Goal: Task Accomplishment & Management: Manage account settings

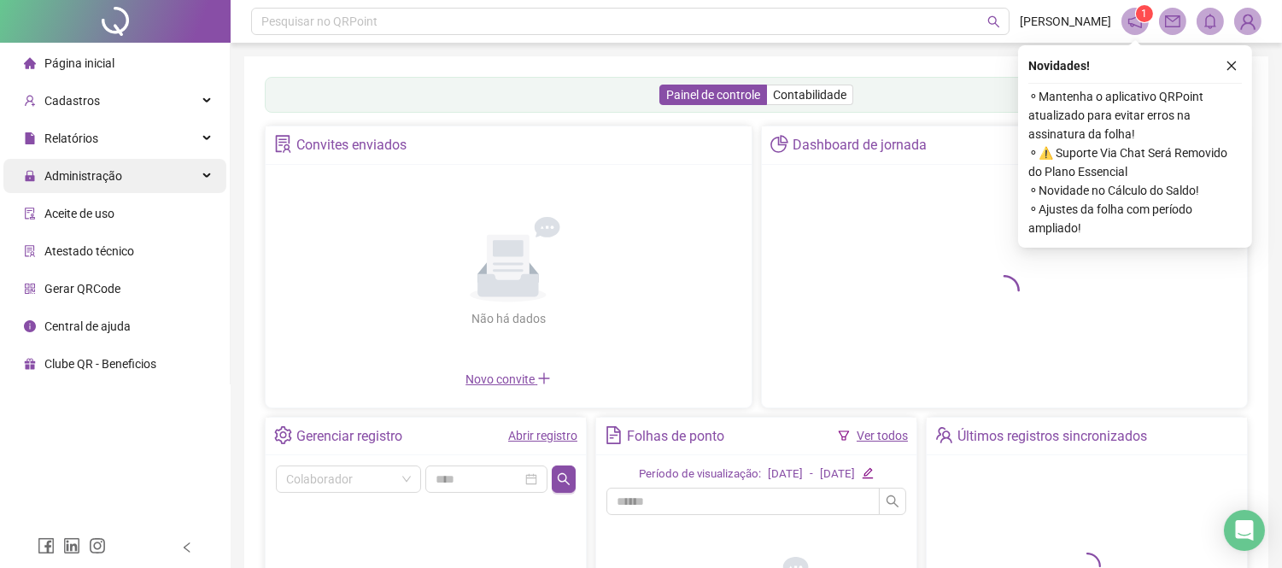
click at [171, 169] on div "Administração" at bounding box center [114, 176] width 223 height 34
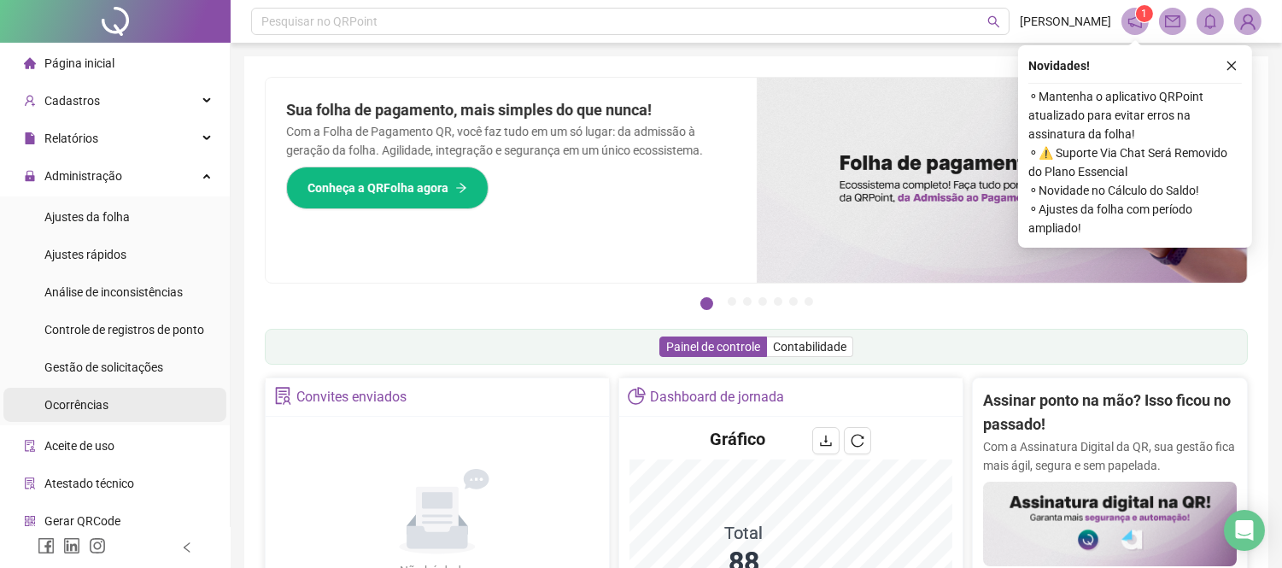
scroll to position [48, 0]
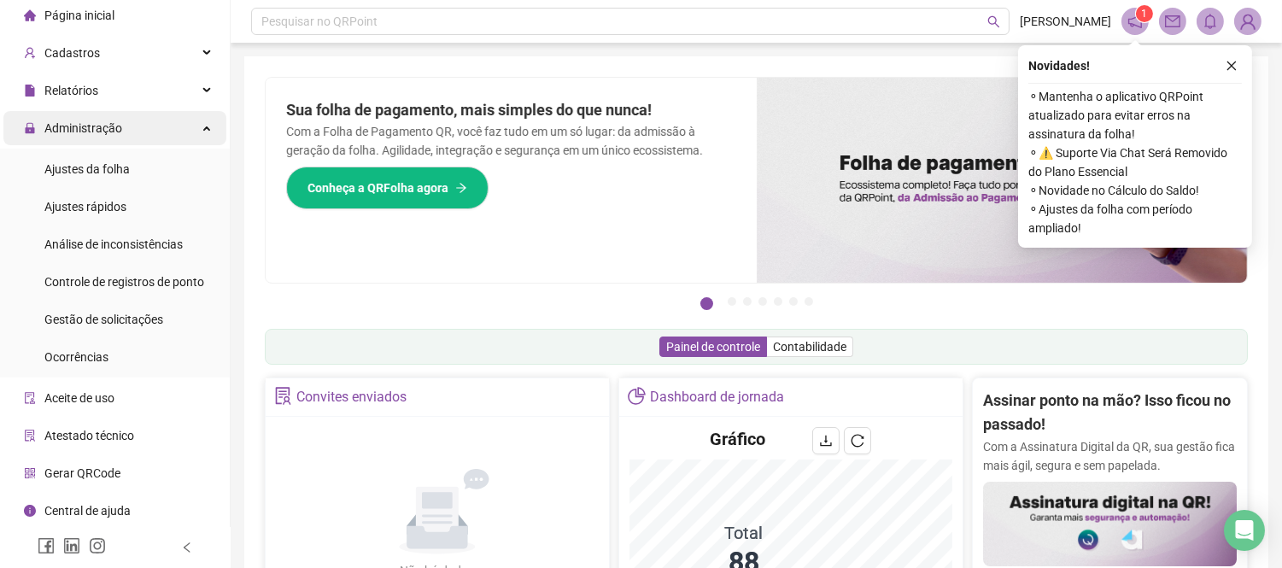
click at [179, 123] on div "Administração" at bounding box center [114, 128] width 223 height 34
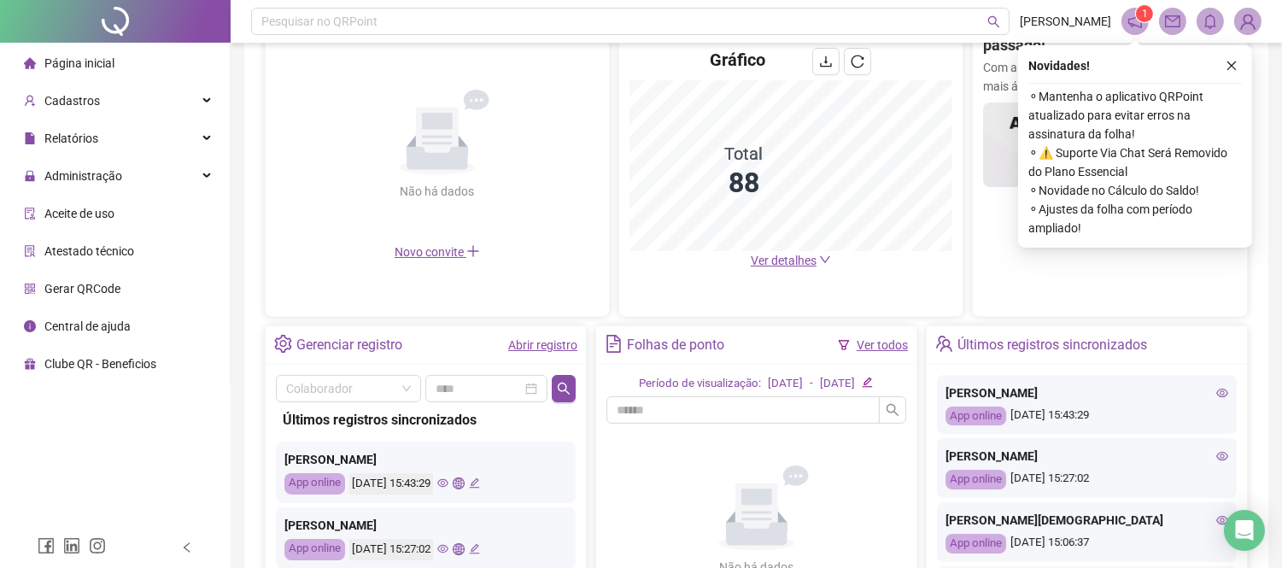
scroll to position [0, 0]
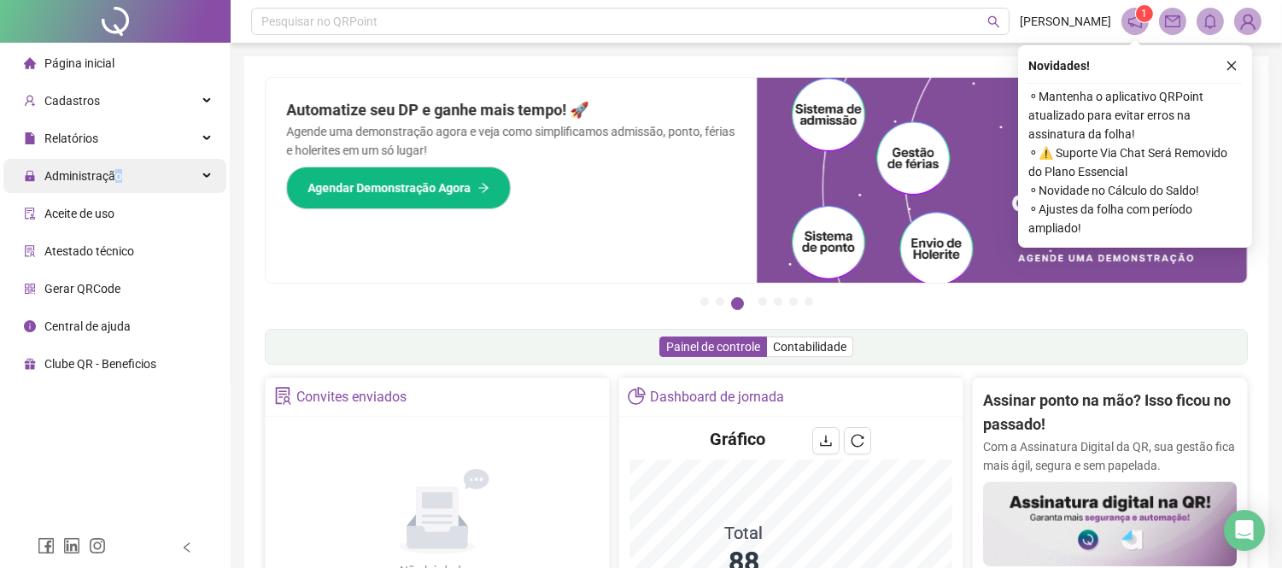
click at [120, 184] on span "Administração" at bounding box center [73, 176] width 98 height 34
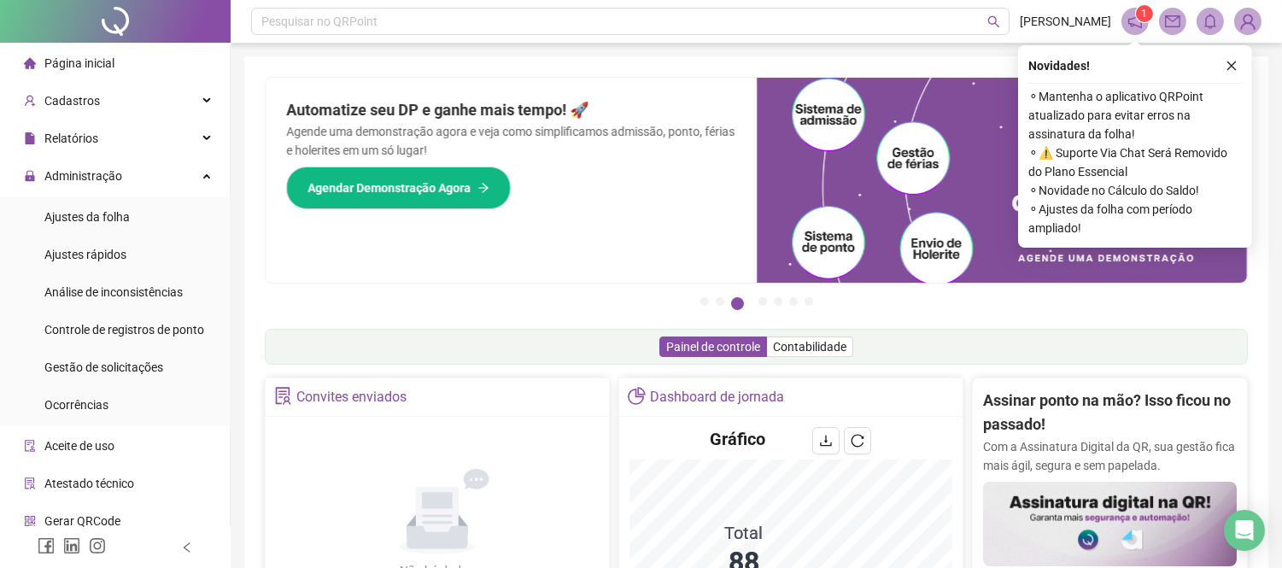
click at [115, 434] on li "Aceite de uso" at bounding box center [114, 446] width 223 height 34
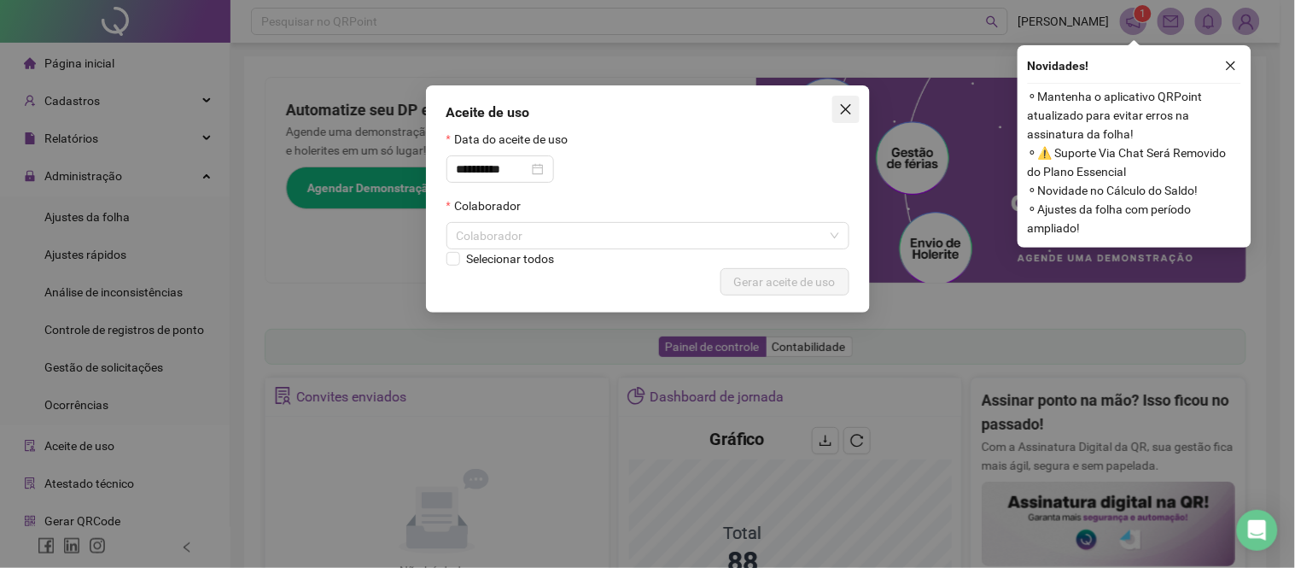
click at [841, 102] on icon "close" at bounding box center [846, 109] width 14 height 14
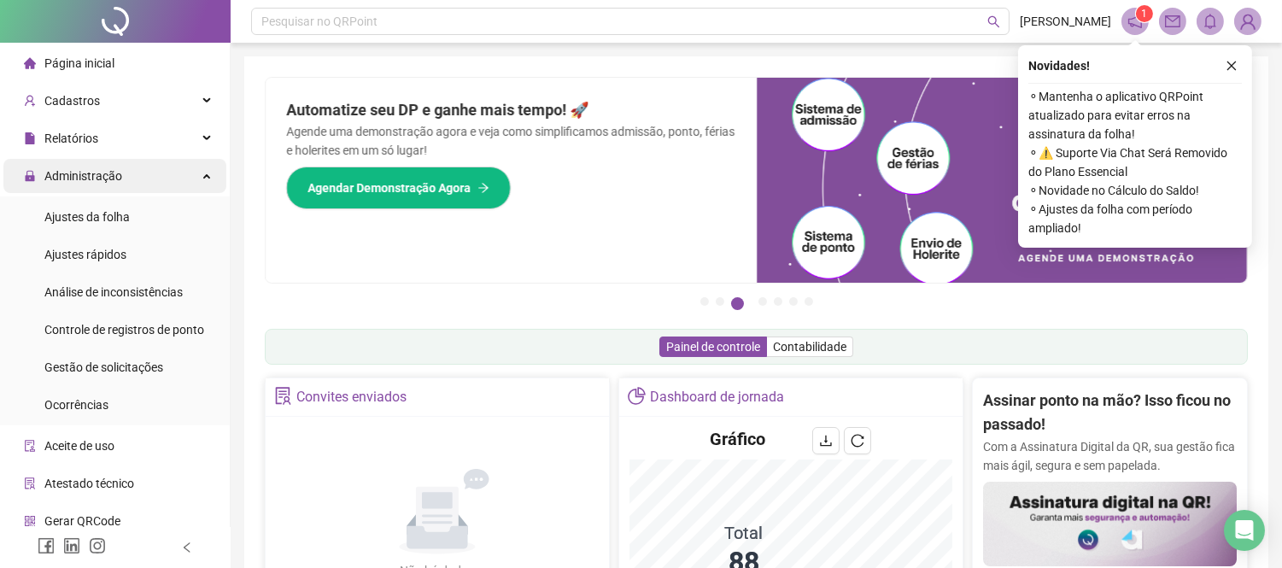
click at [175, 168] on div "Administração" at bounding box center [114, 176] width 223 height 34
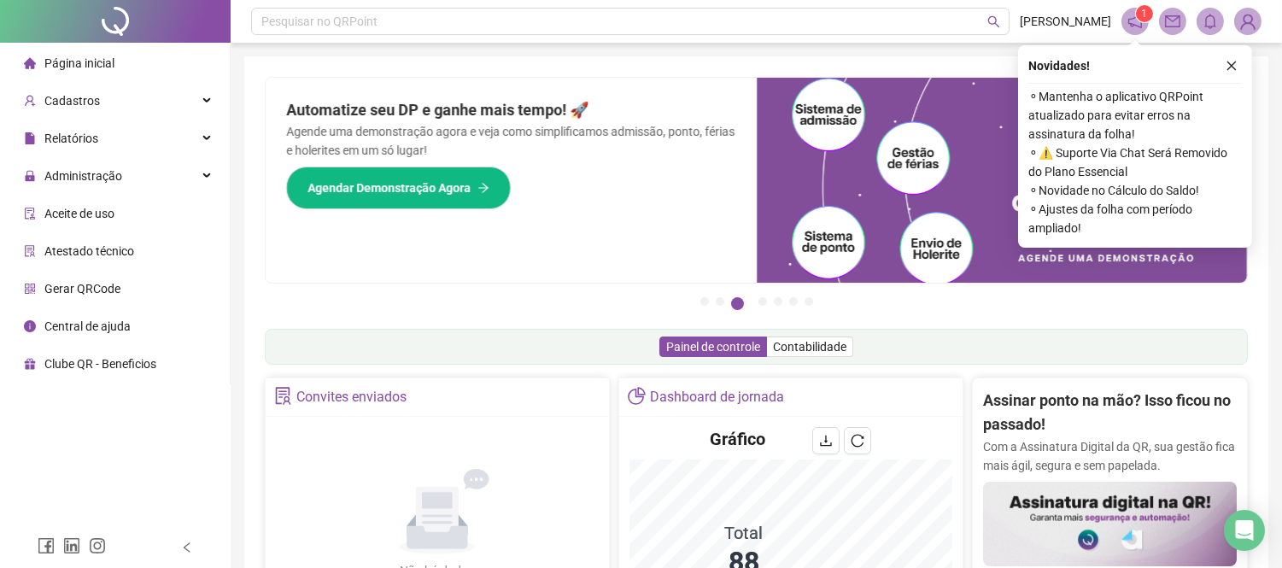
click at [115, 210] on li "Aceite de uso" at bounding box center [114, 213] width 223 height 34
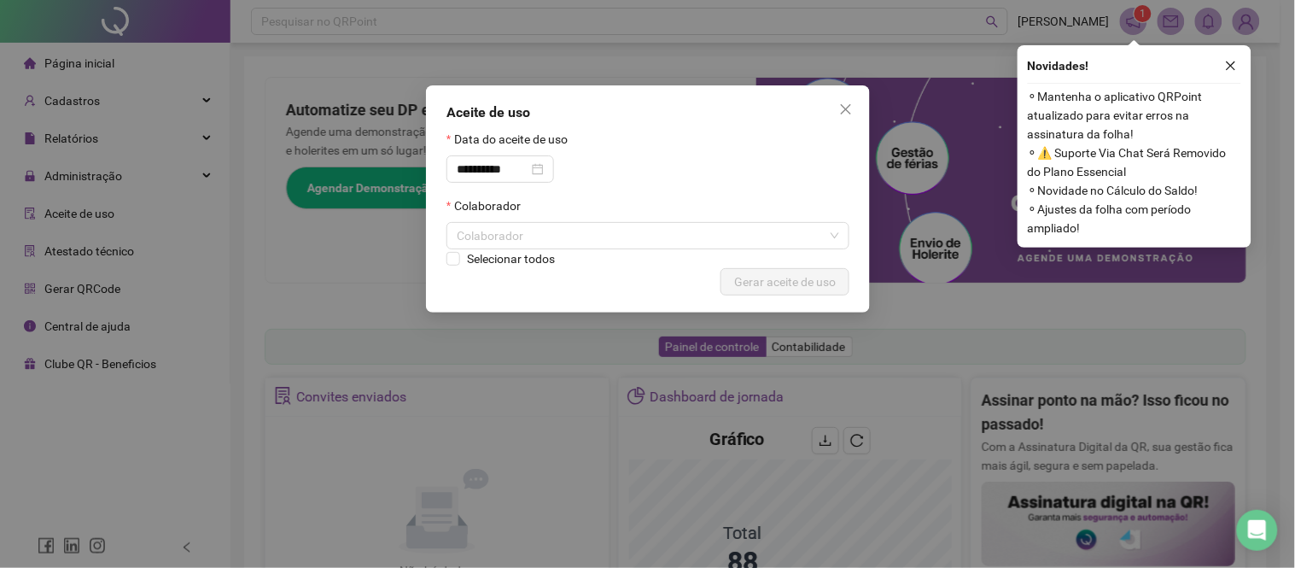
click at [126, 211] on div "**********" at bounding box center [647, 284] width 1295 height 568
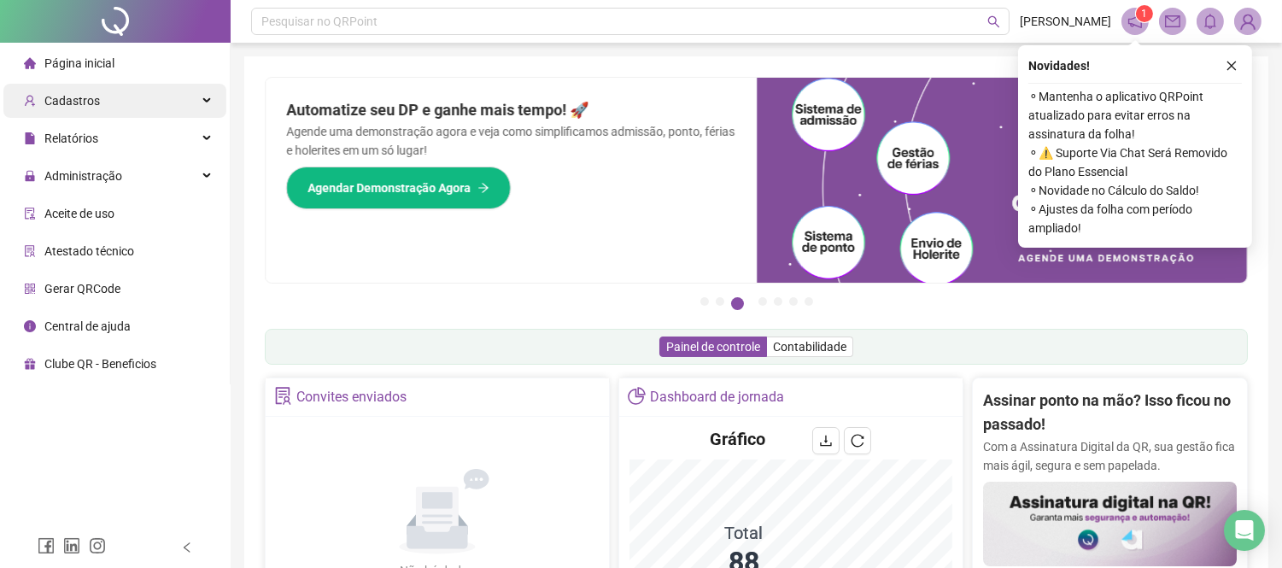
click at [147, 91] on div "Cadastros" at bounding box center [114, 101] width 223 height 34
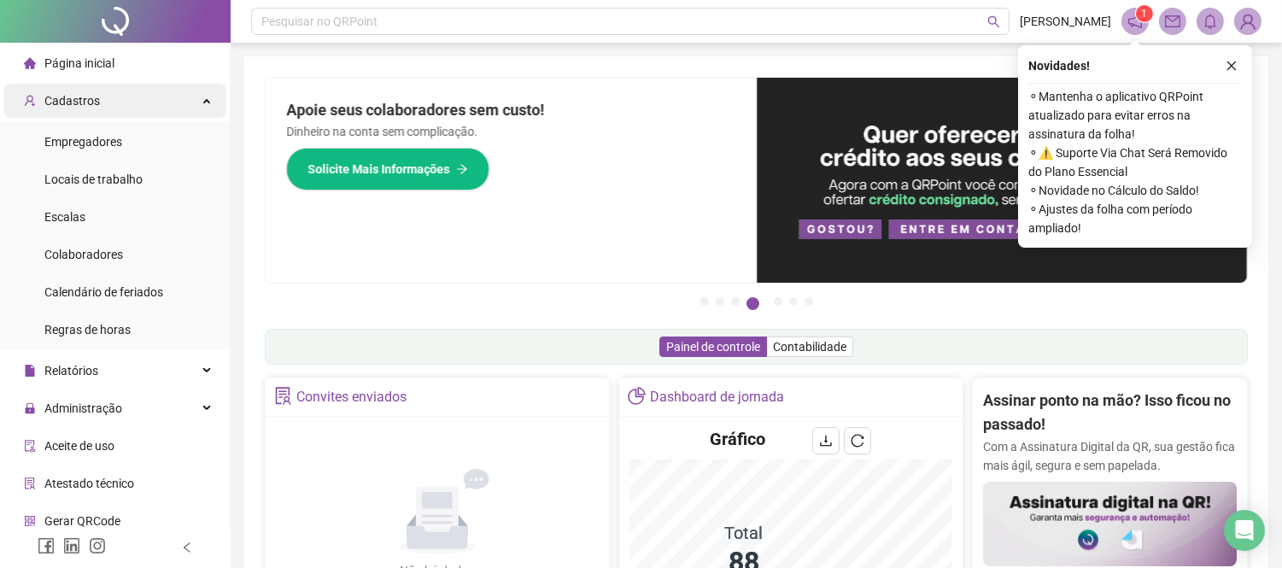
click at [141, 111] on div "Cadastros" at bounding box center [114, 101] width 223 height 34
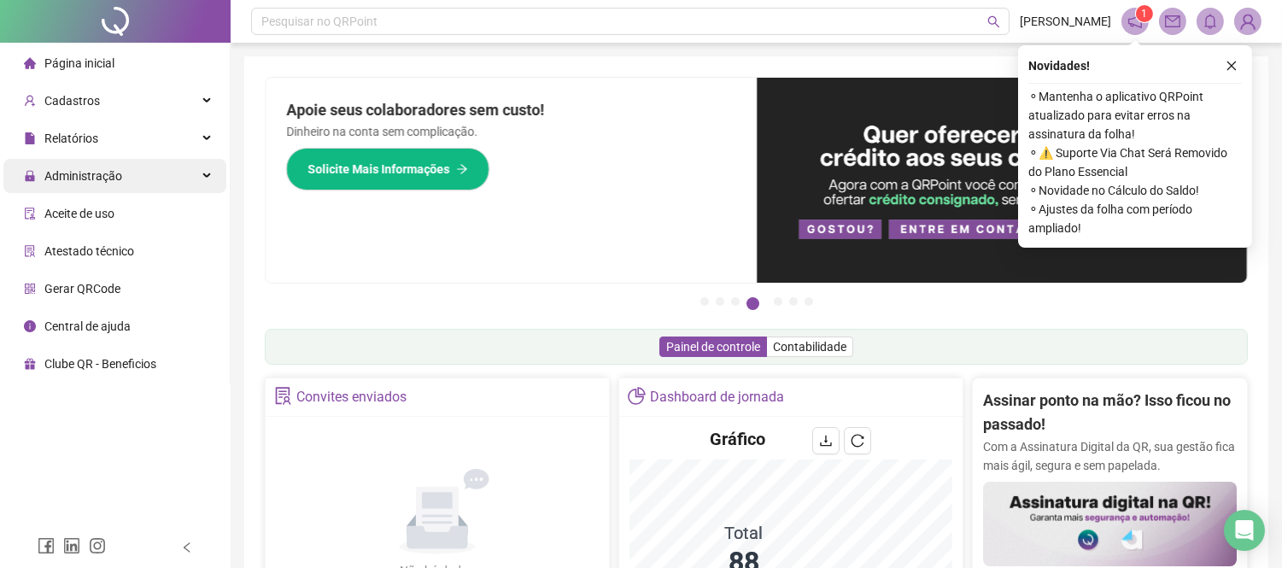
click at [138, 166] on div "Administração" at bounding box center [114, 176] width 223 height 34
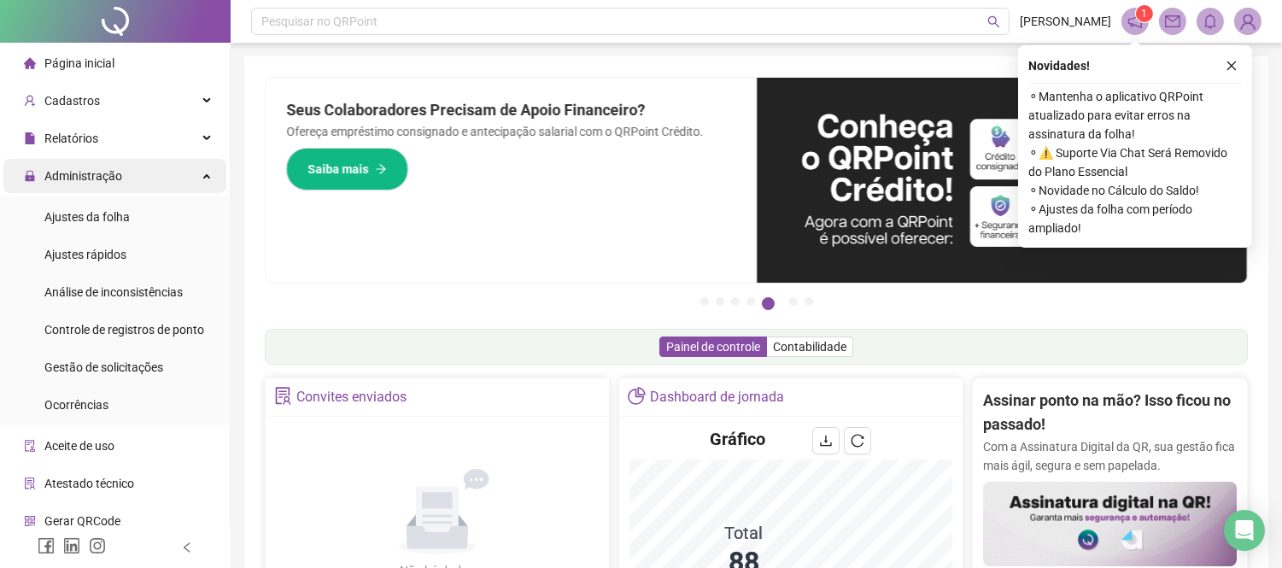
drag, startPoint x: 138, startPoint y: 176, endPoint x: 131, endPoint y: 181, distance: 9.2
click at [131, 181] on div "Administração" at bounding box center [114, 176] width 223 height 34
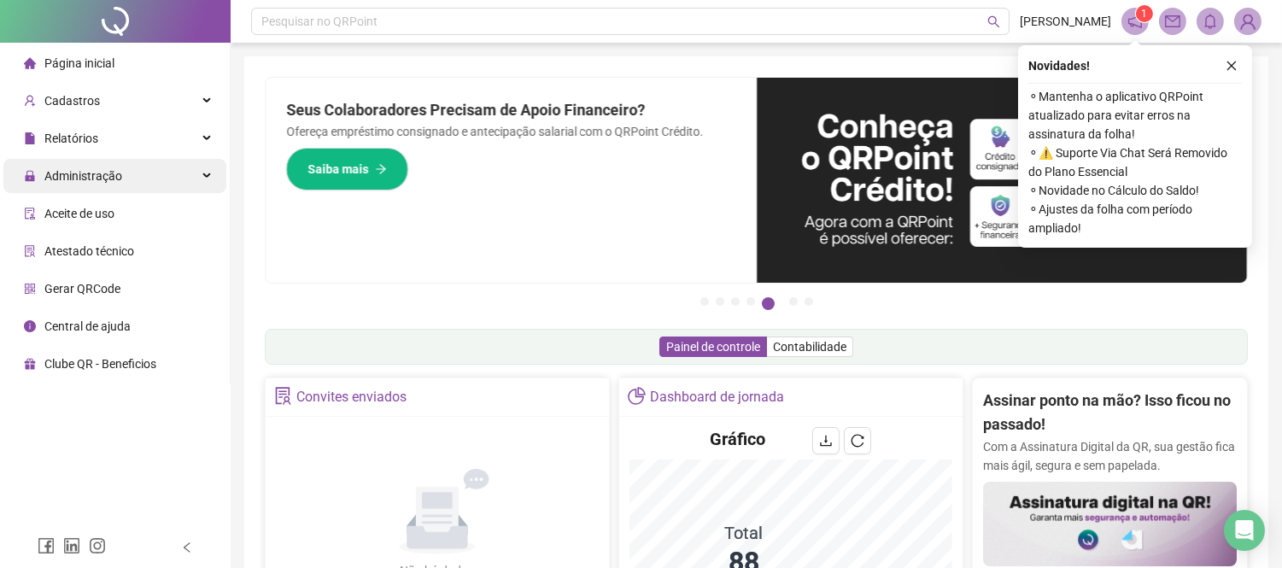
click at [130, 182] on div "Administração" at bounding box center [114, 176] width 223 height 34
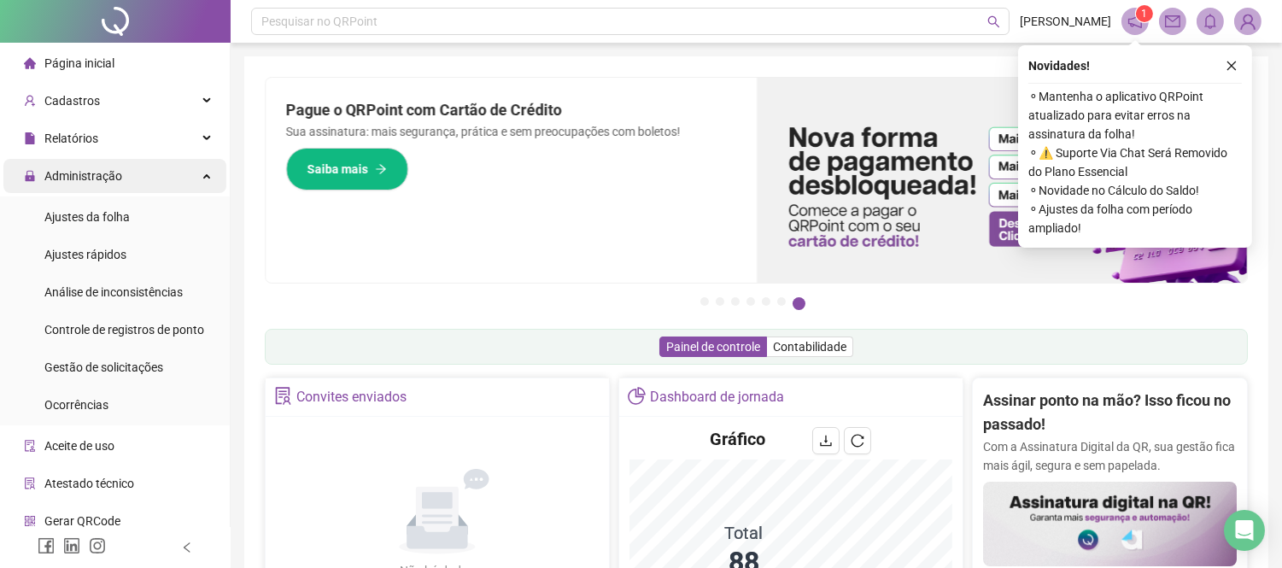
drag, startPoint x: 226, startPoint y: 2, endPoint x: 152, endPoint y: 175, distance: 188.6
click at [152, 175] on div "Administração" at bounding box center [114, 176] width 223 height 34
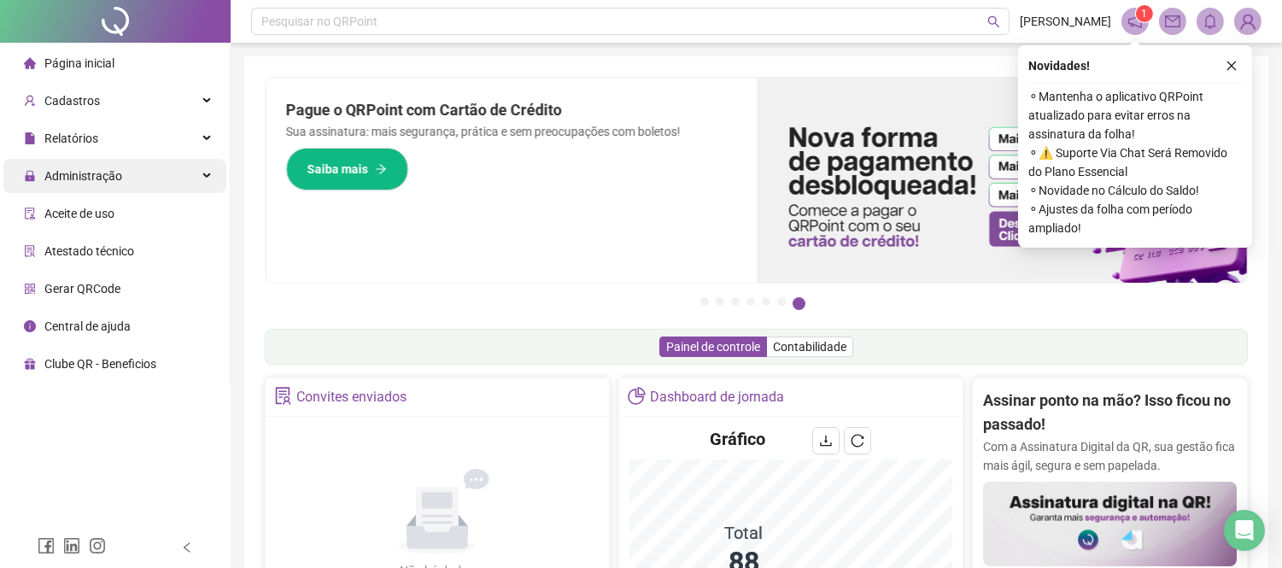
click at [152, 175] on div "Administração" at bounding box center [114, 176] width 223 height 34
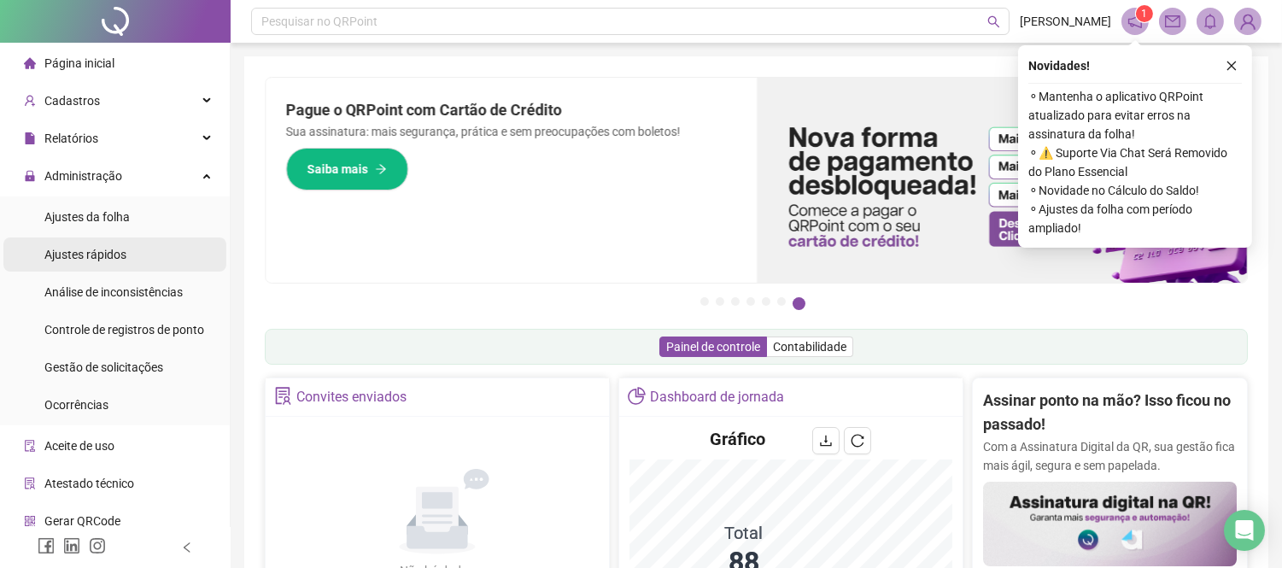
click at [99, 251] on span "Ajustes rápidos" at bounding box center [85, 255] width 82 height 14
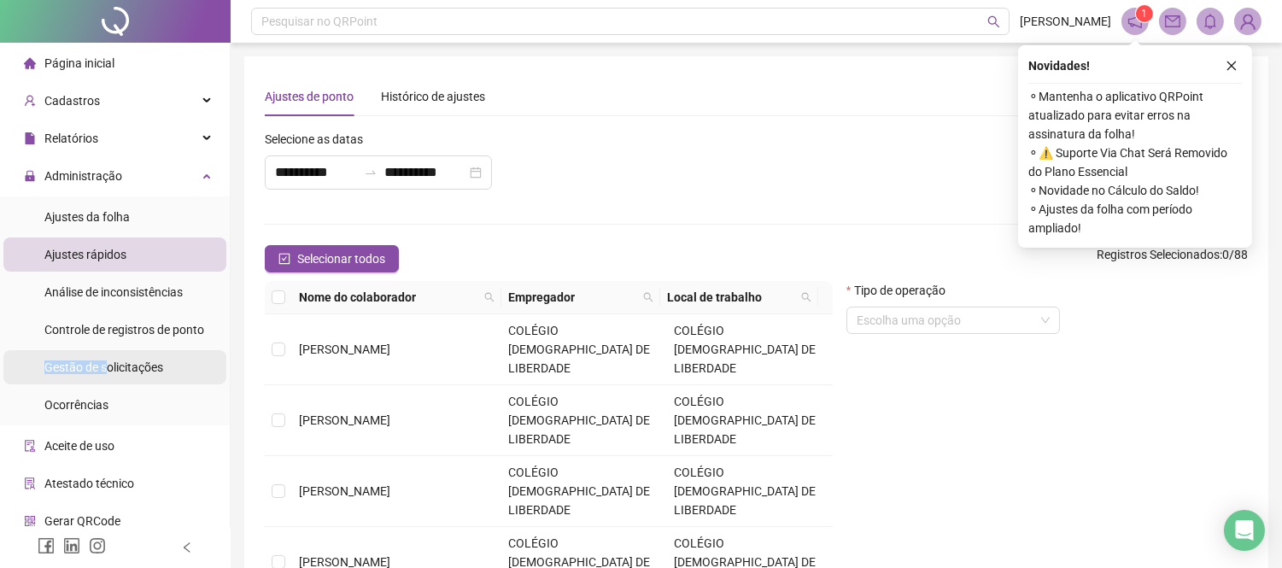
click at [109, 360] on span "Gestão de solicitações" at bounding box center [103, 367] width 119 height 14
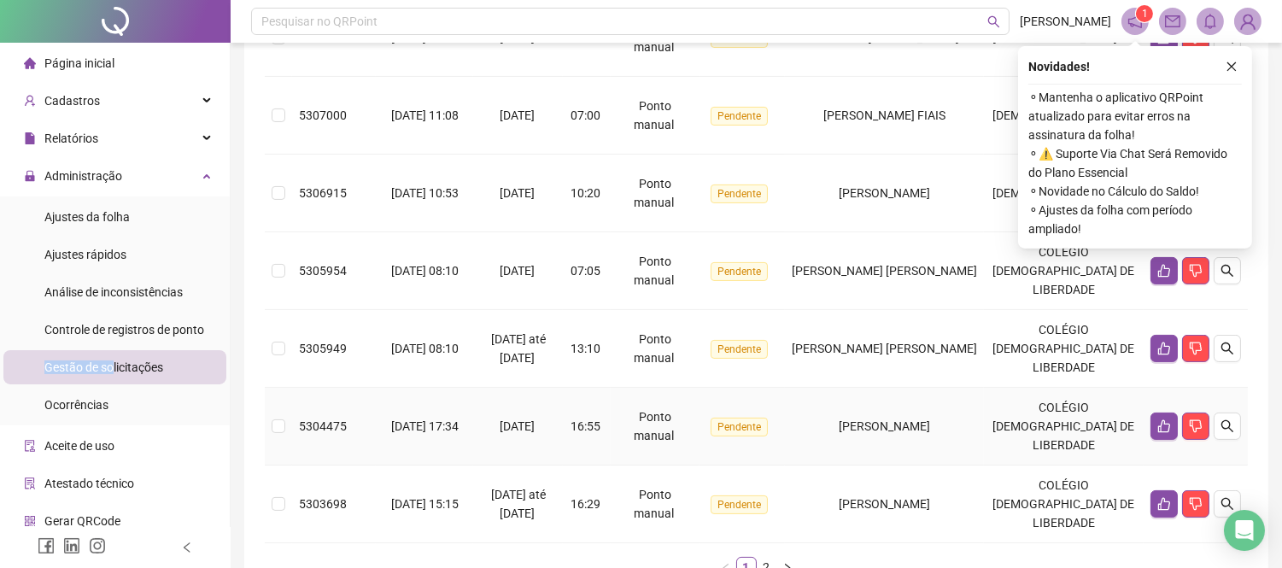
scroll to position [780, 0]
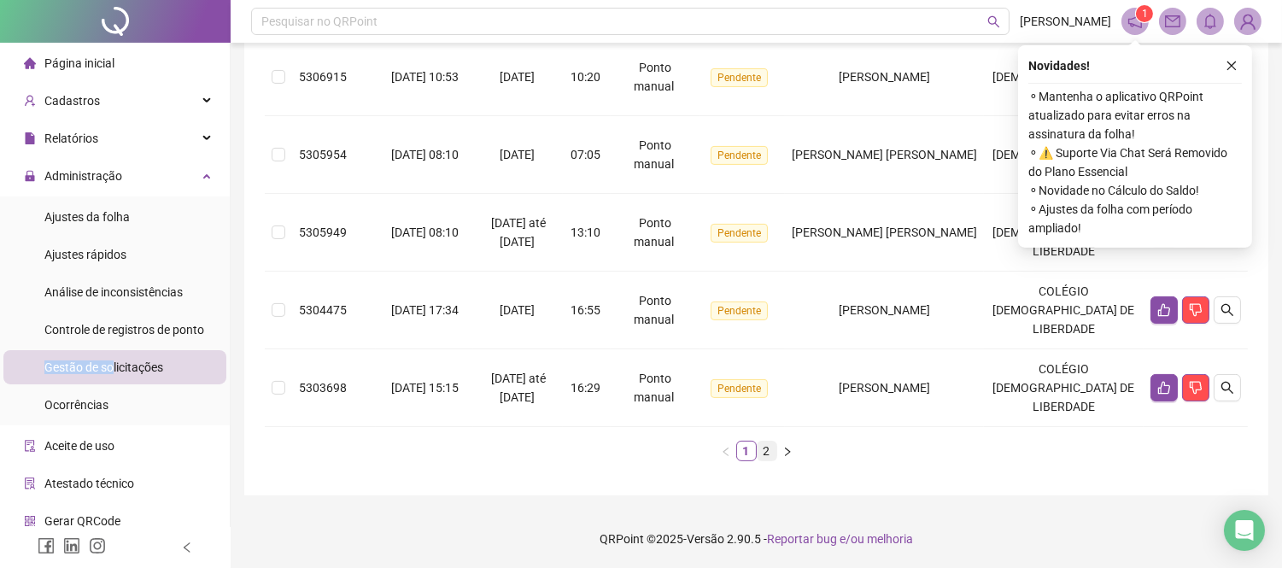
click at [762, 451] on link "2" at bounding box center [766, 450] width 19 height 19
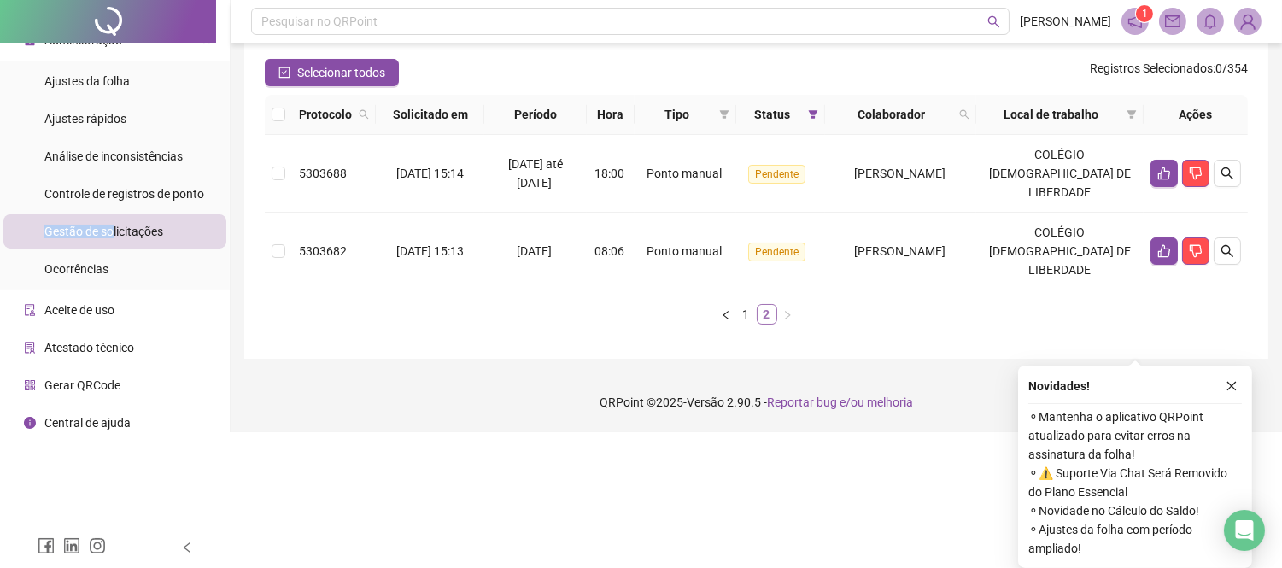
scroll to position [0, 0]
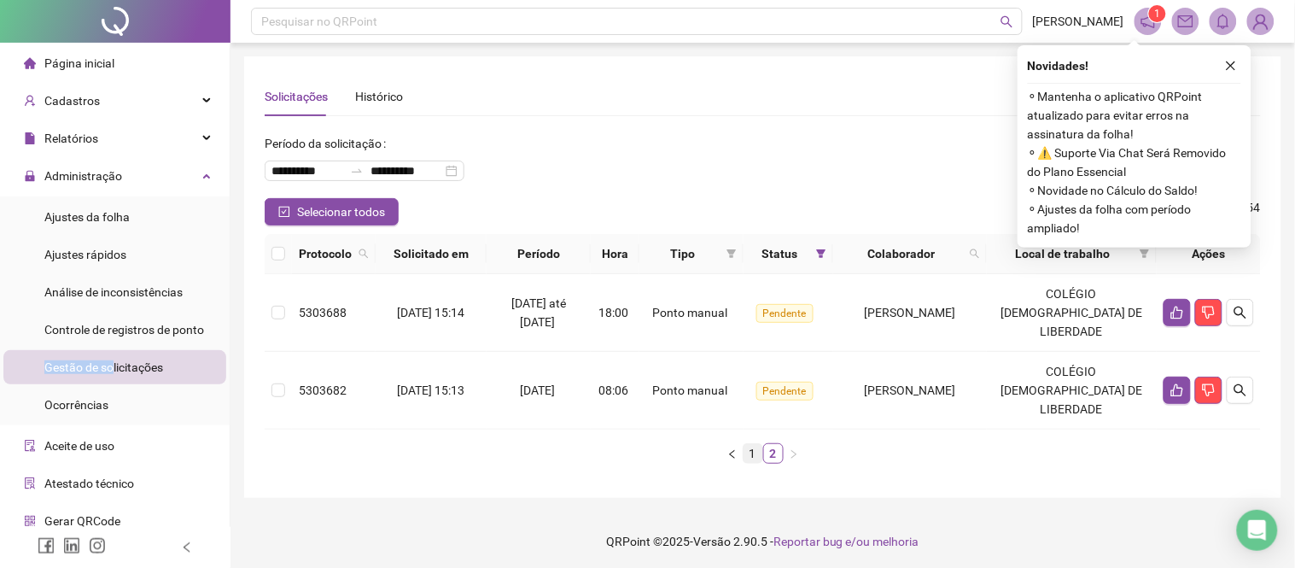
click at [743, 443] on li "1" at bounding box center [753, 453] width 20 height 20
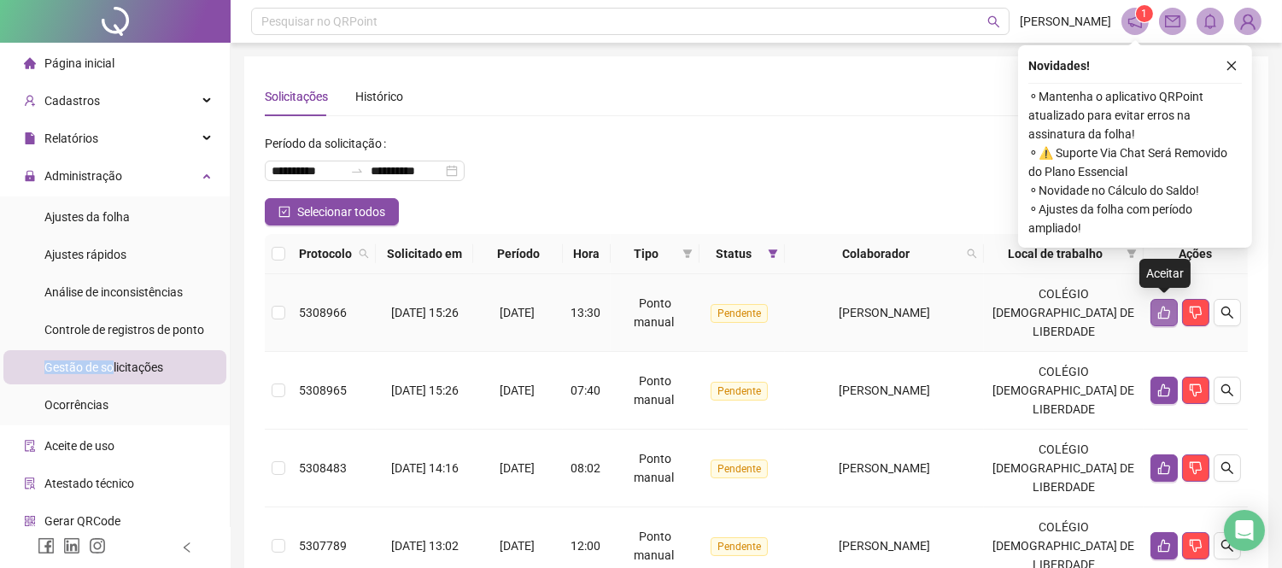
click at [1172, 317] on button "button" at bounding box center [1163, 312] width 27 height 27
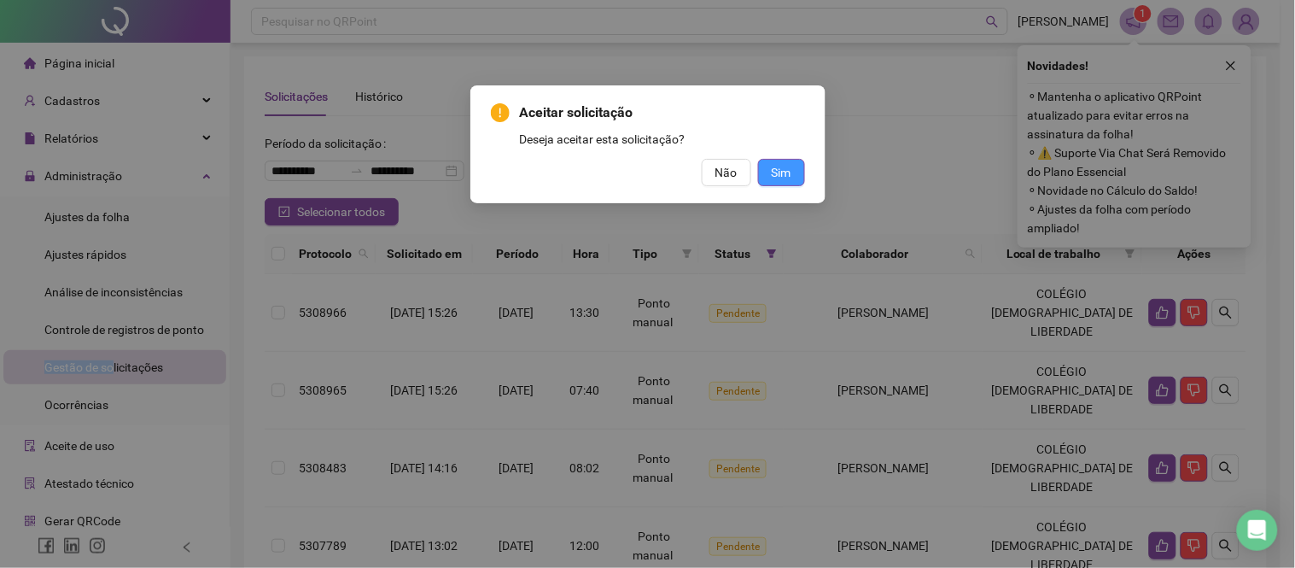
click at [787, 178] on span "Sim" at bounding box center [782, 172] width 20 height 19
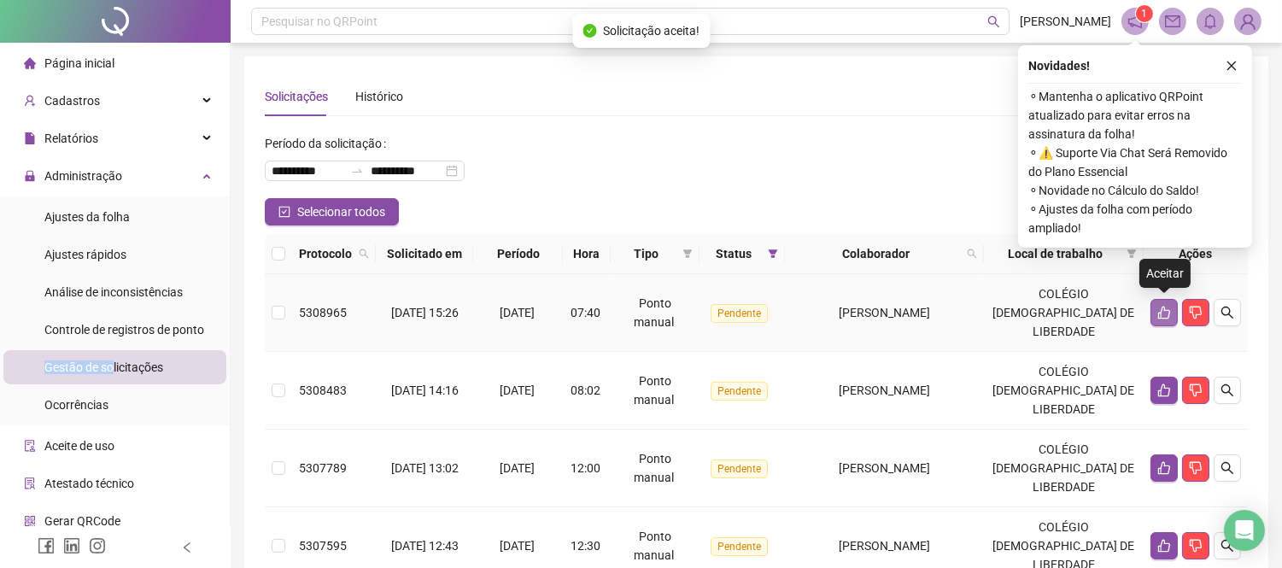
click at [1155, 316] on button "button" at bounding box center [1163, 312] width 27 height 27
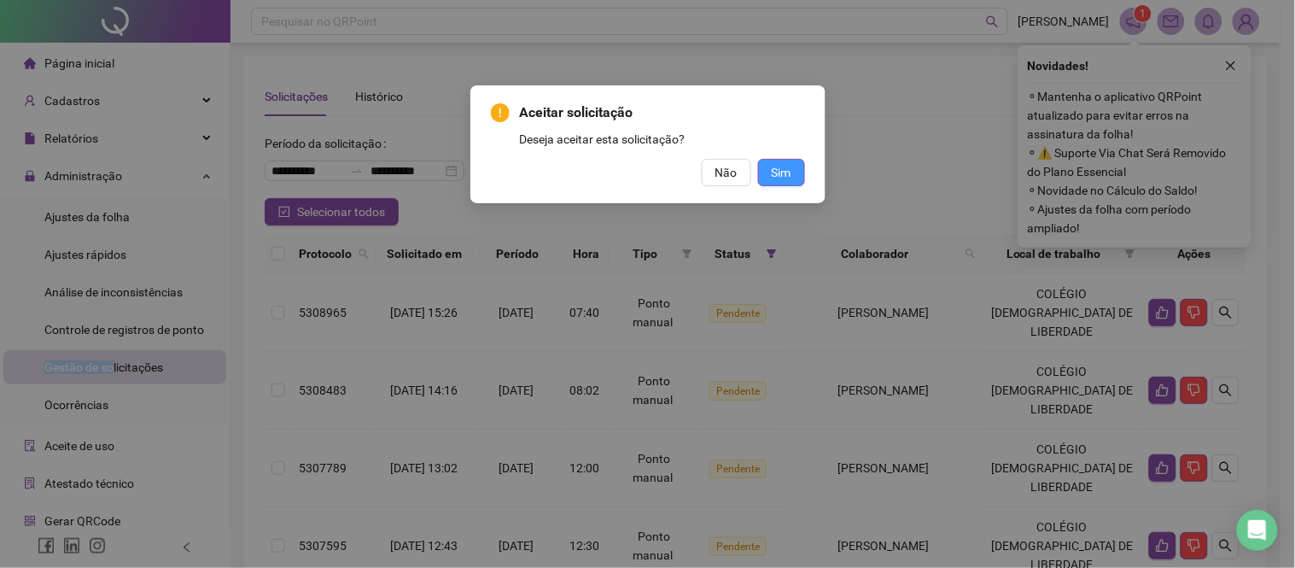
click at [791, 173] on span "Sim" at bounding box center [782, 172] width 20 height 19
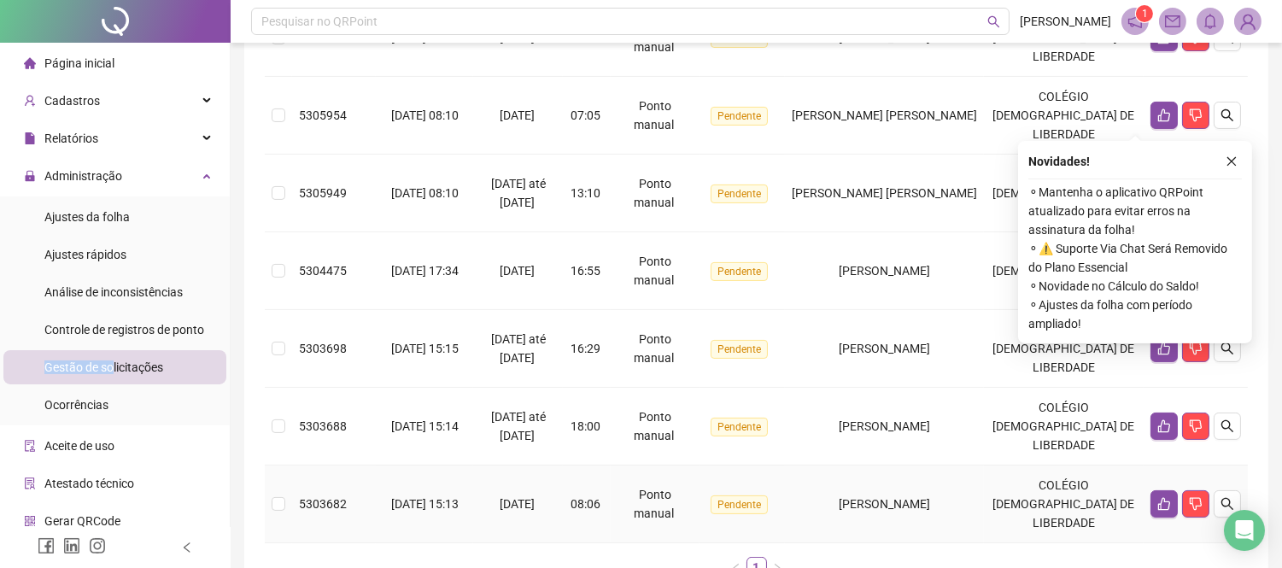
scroll to position [780, 0]
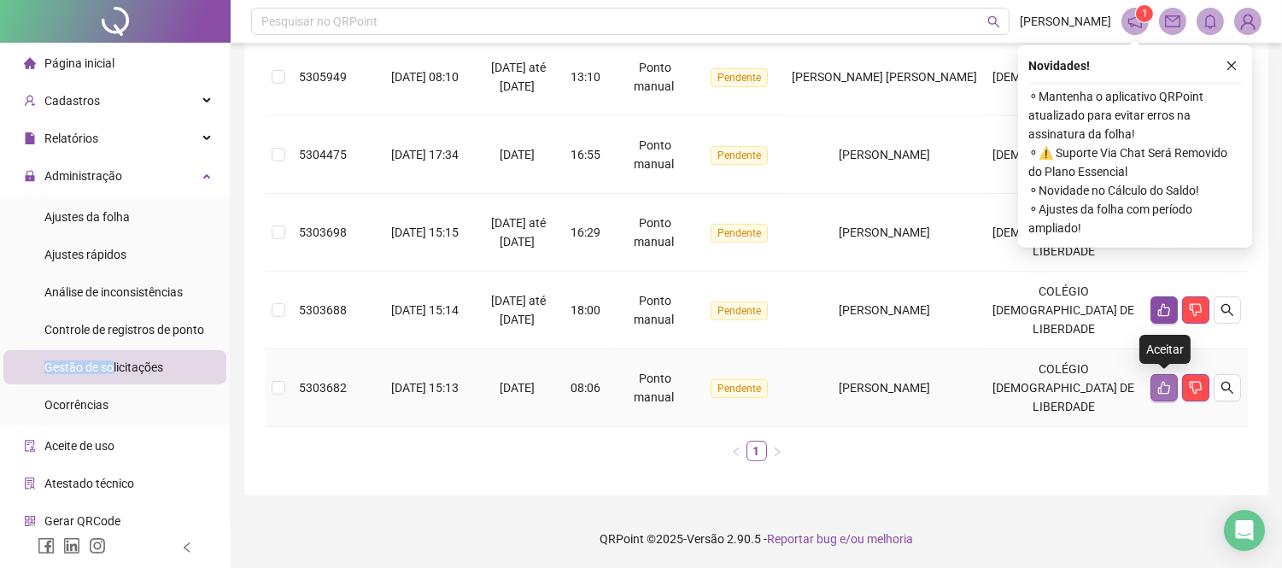
click at [1166, 388] on icon "like" at bounding box center [1164, 388] width 14 height 14
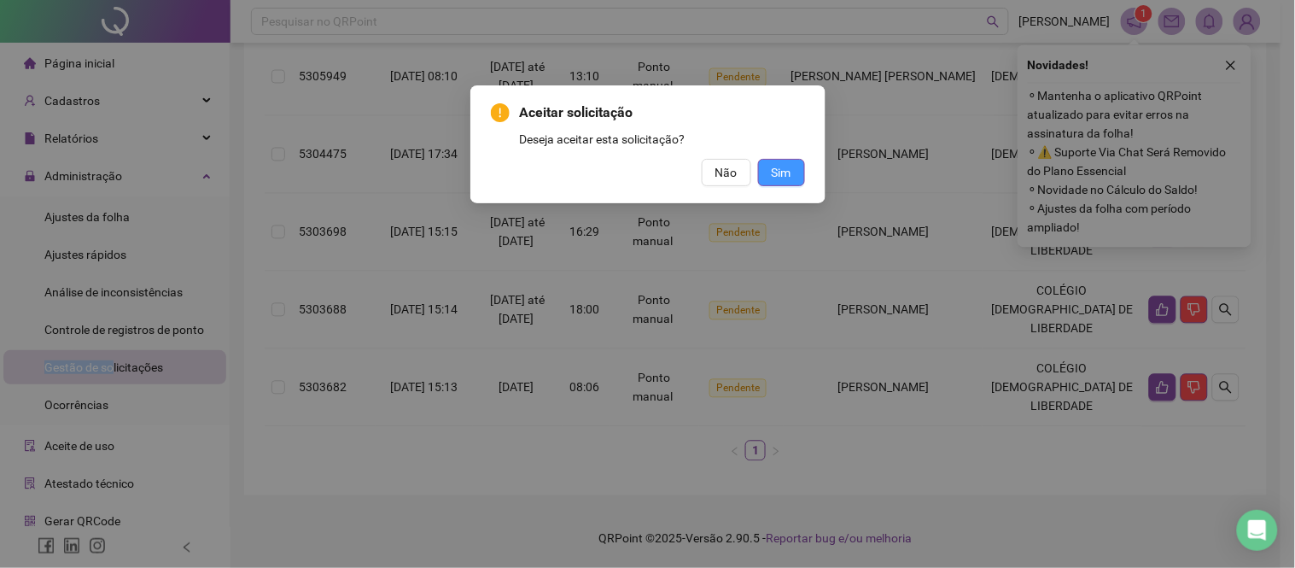
click at [773, 180] on span "Sim" at bounding box center [782, 172] width 20 height 19
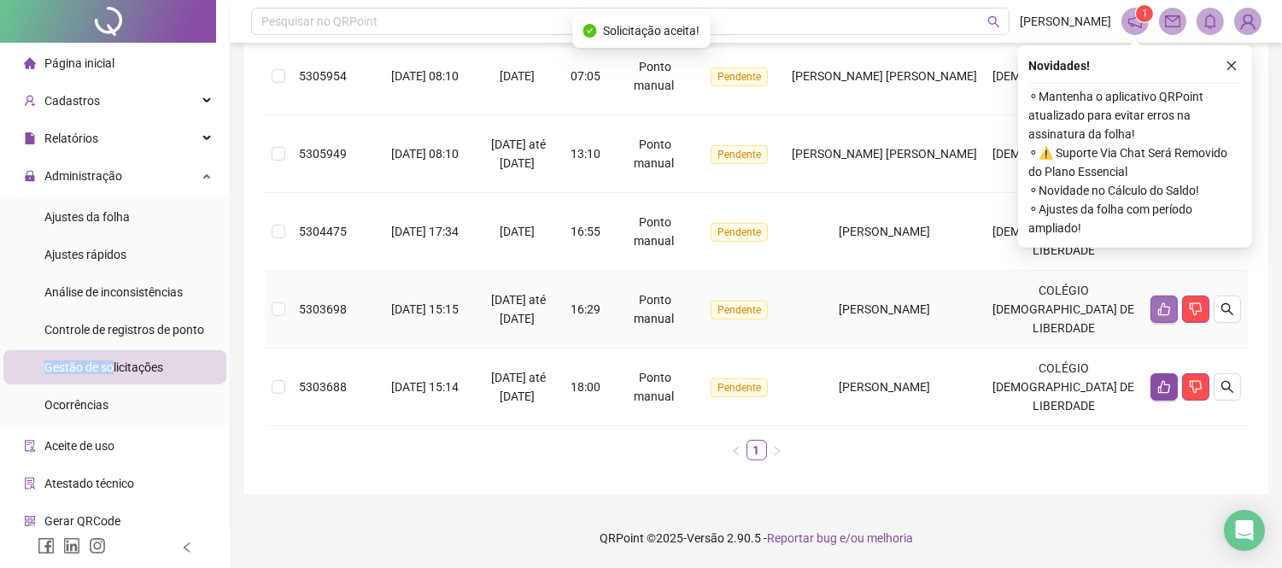
scroll to position [703, 0]
click at [1167, 314] on icon "like" at bounding box center [1164, 309] width 12 height 13
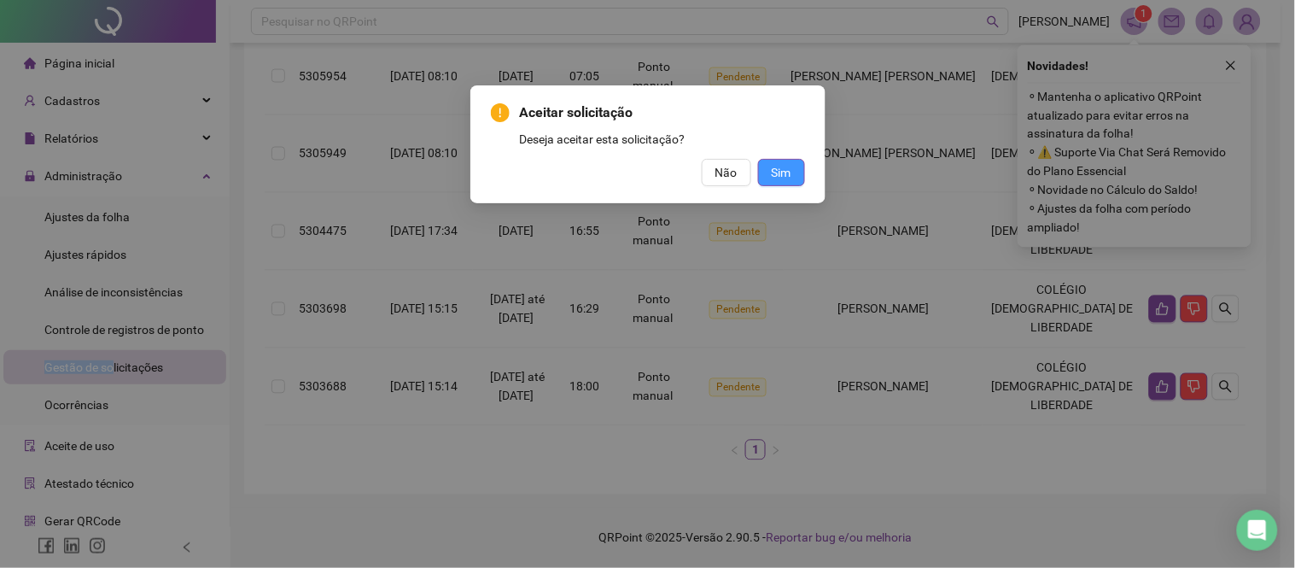
click at [797, 167] on button "Sim" at bounding box center [781, 172] width 47 height 27
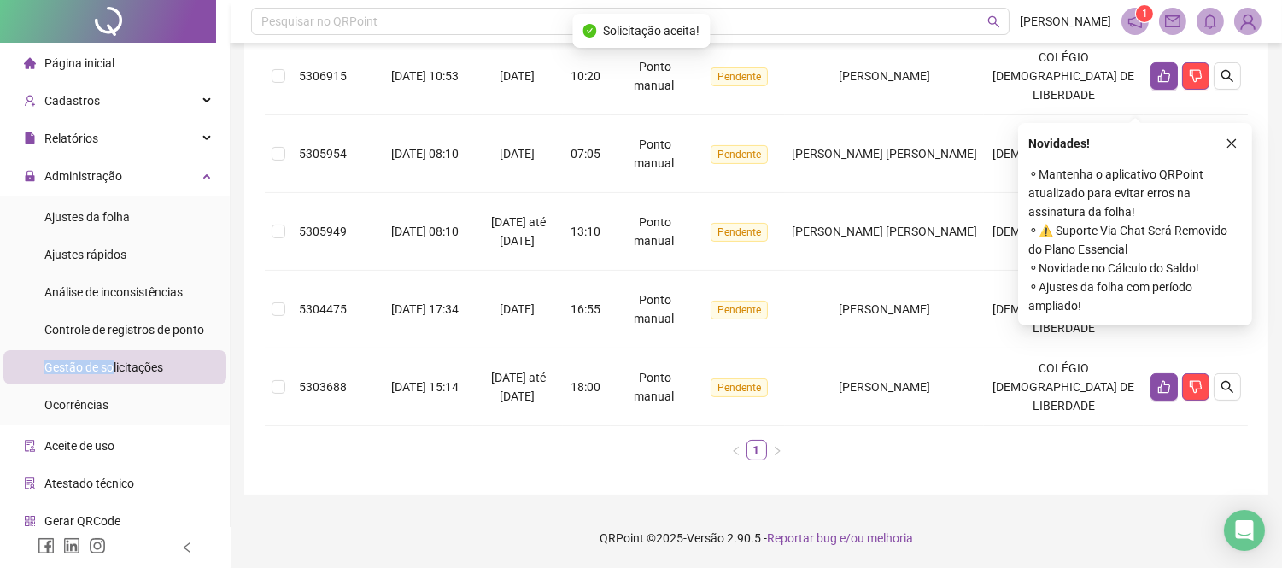
scroll to position [625, 0]
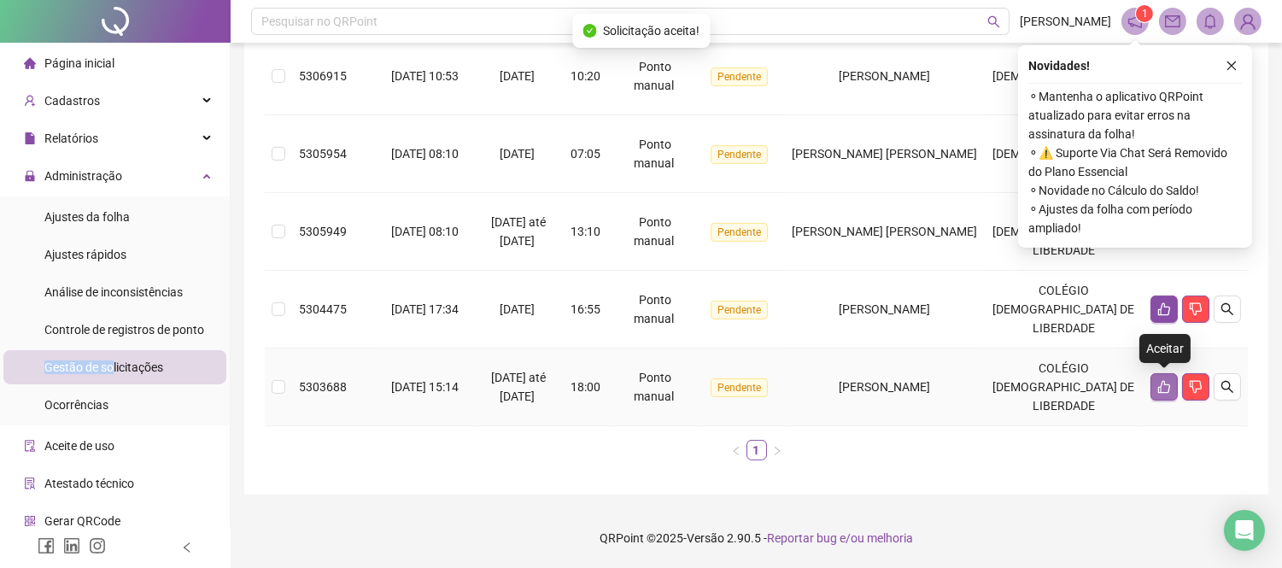
click at [1156, 378] on button "button" at bounding box center [1163, 386] width 27 height 27
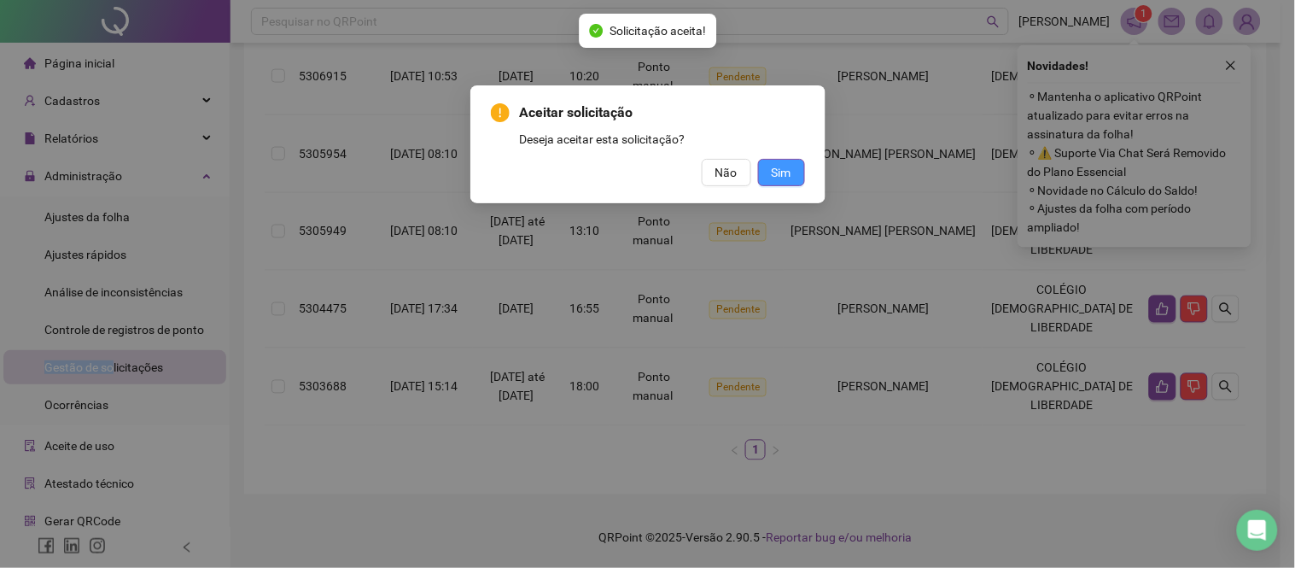
click at [788, 172] on span "Sim" at bounding box center [782, 172] width 20 height 19
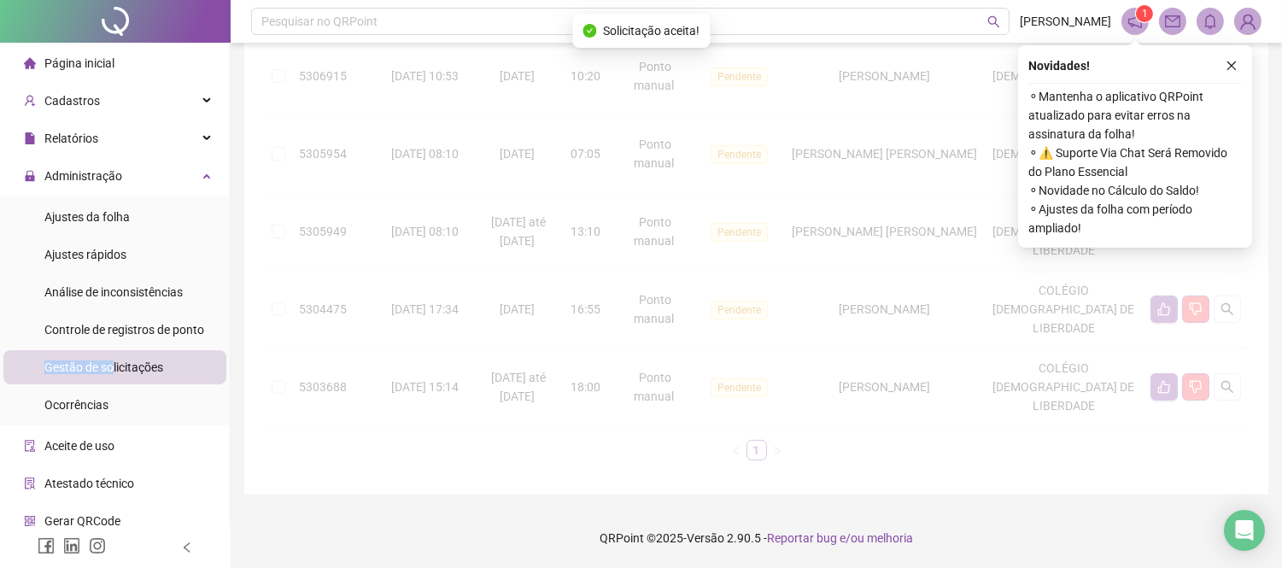
click at [1154, 384] on div "Protocolo Solicitado em Período Hora Tipo Status Colaborador Local de trabalho …" at bounding box center [756, 34] width 983 height 851
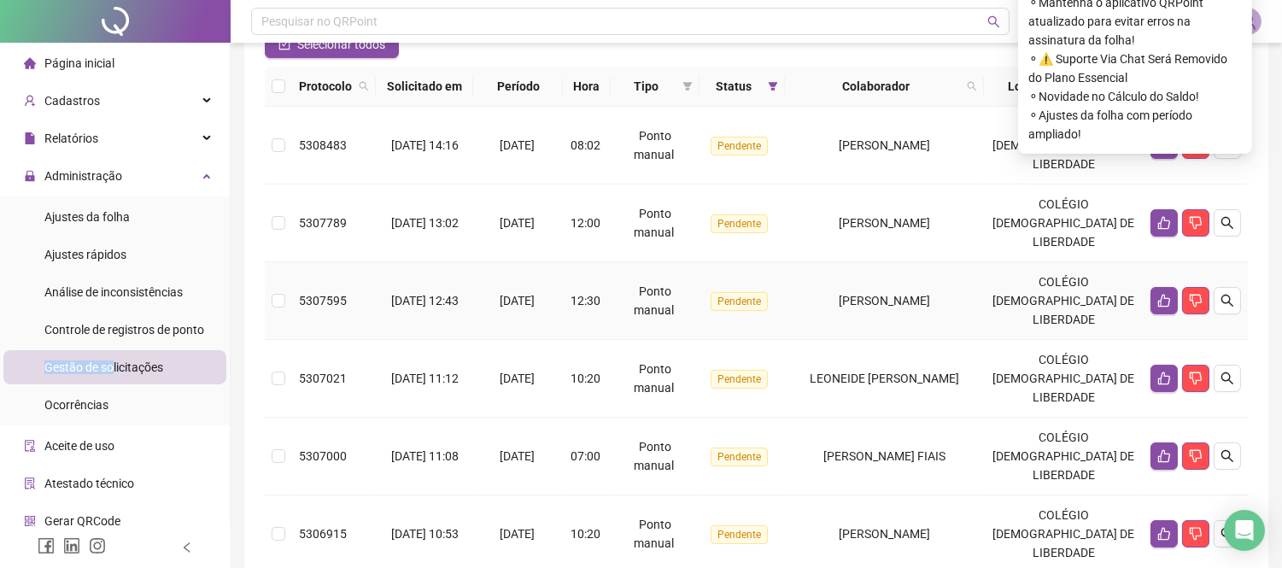
scroll to position [0, 0]
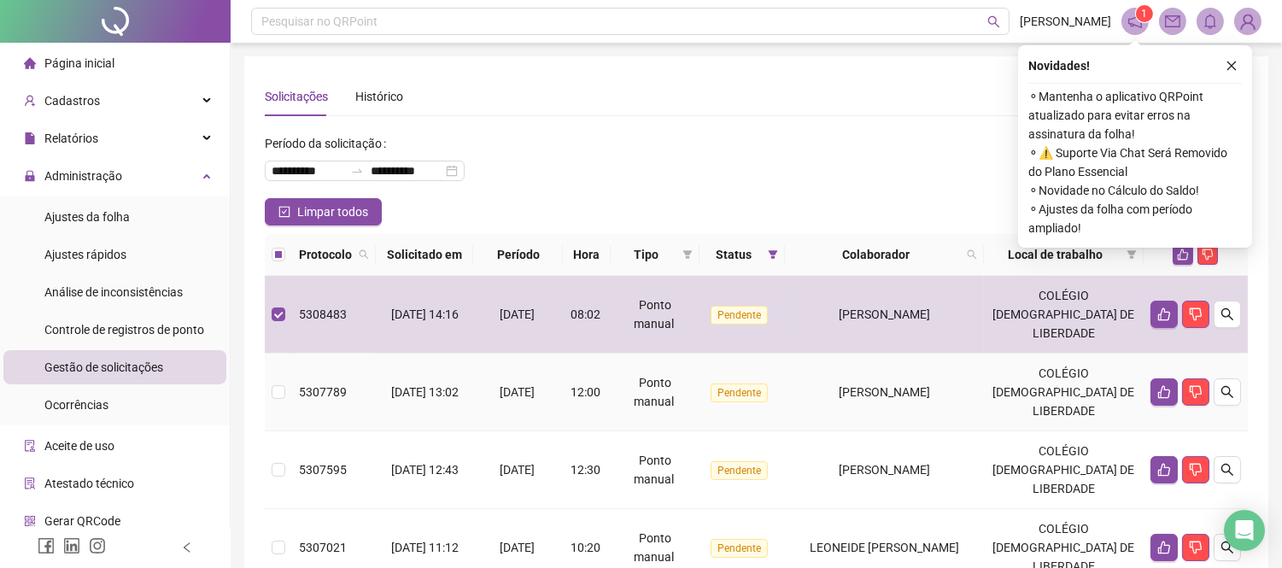
click at [270, 389] on td at bounding box center [278, 392] width 27 height 78
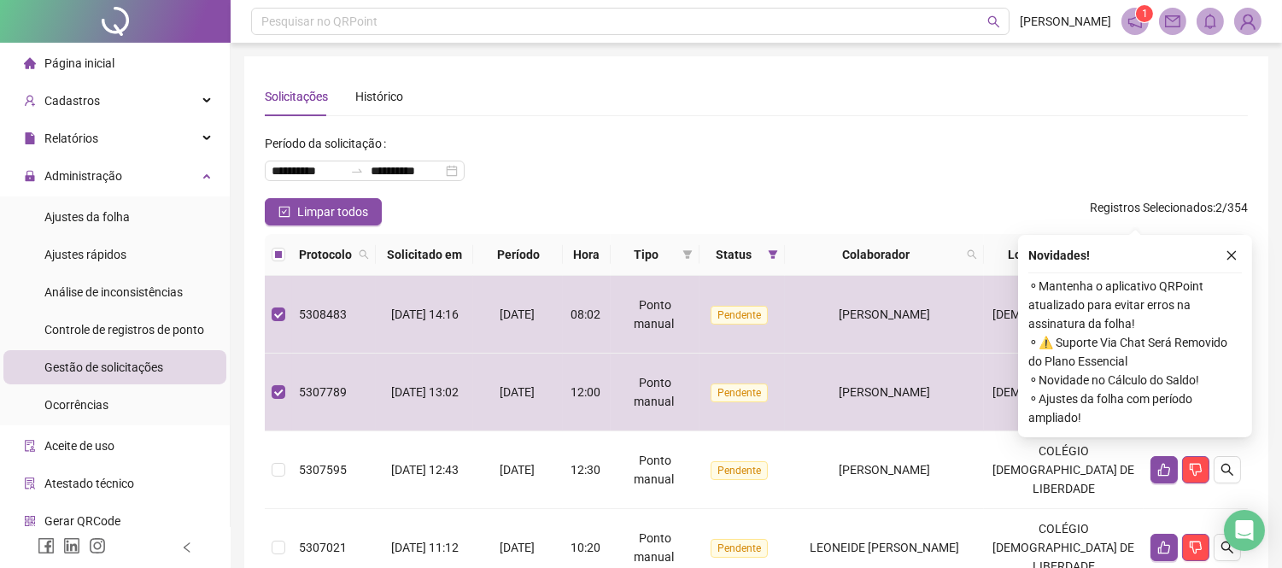
scroll to position [284, 0]
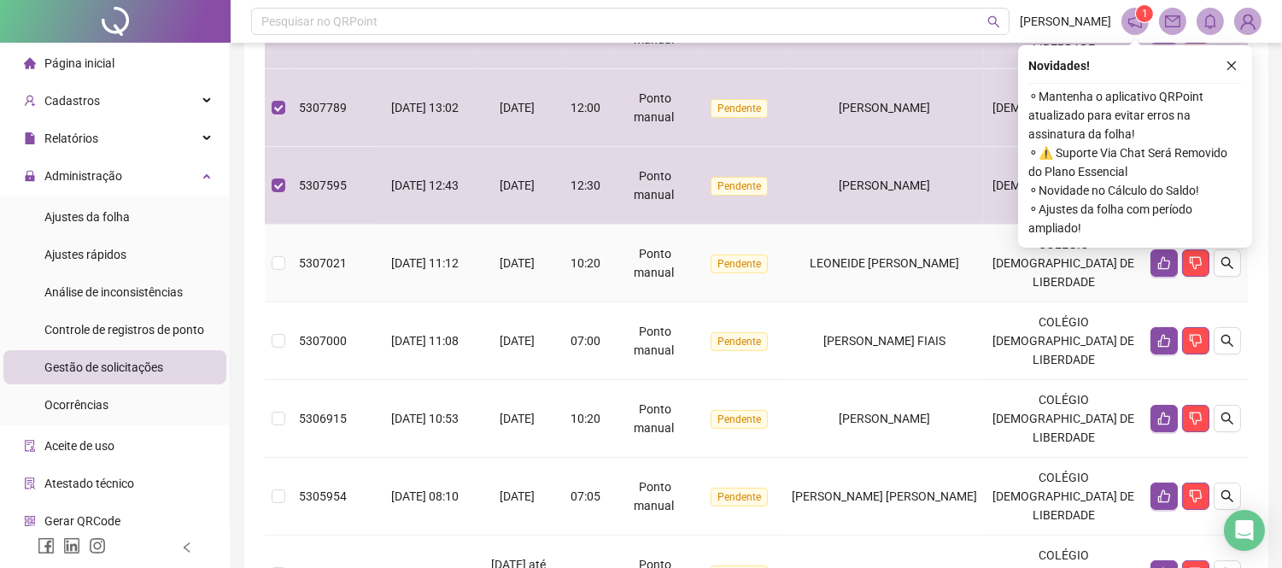
click at [285, 260] on td at bounding box center [278, 264] width 27 height 78
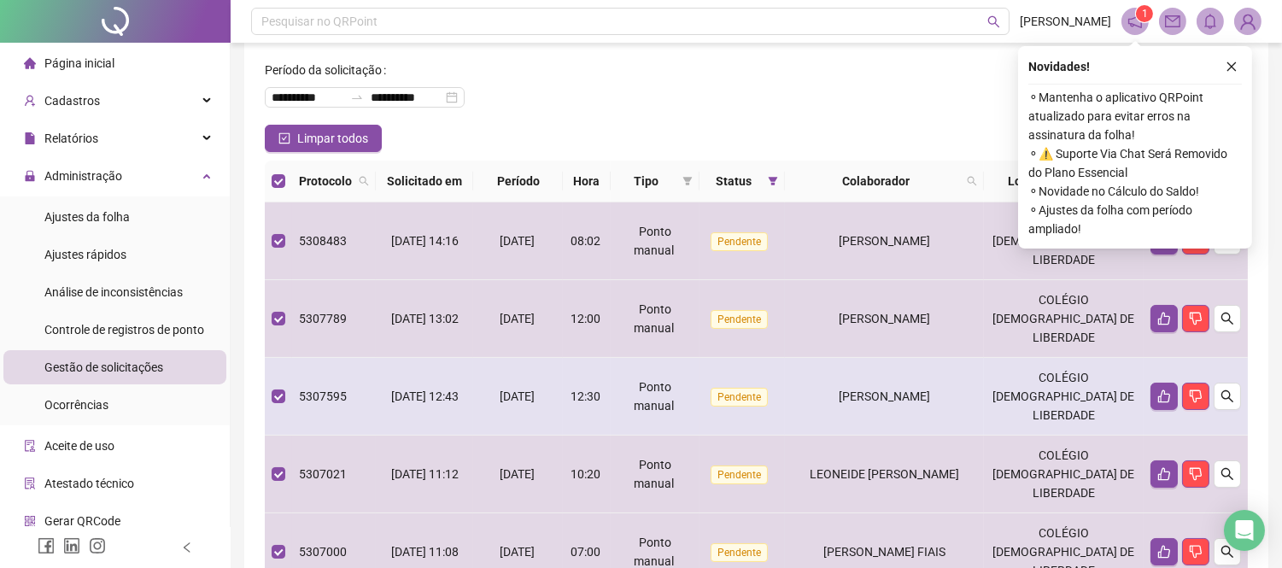
scroll to position [0, 0]
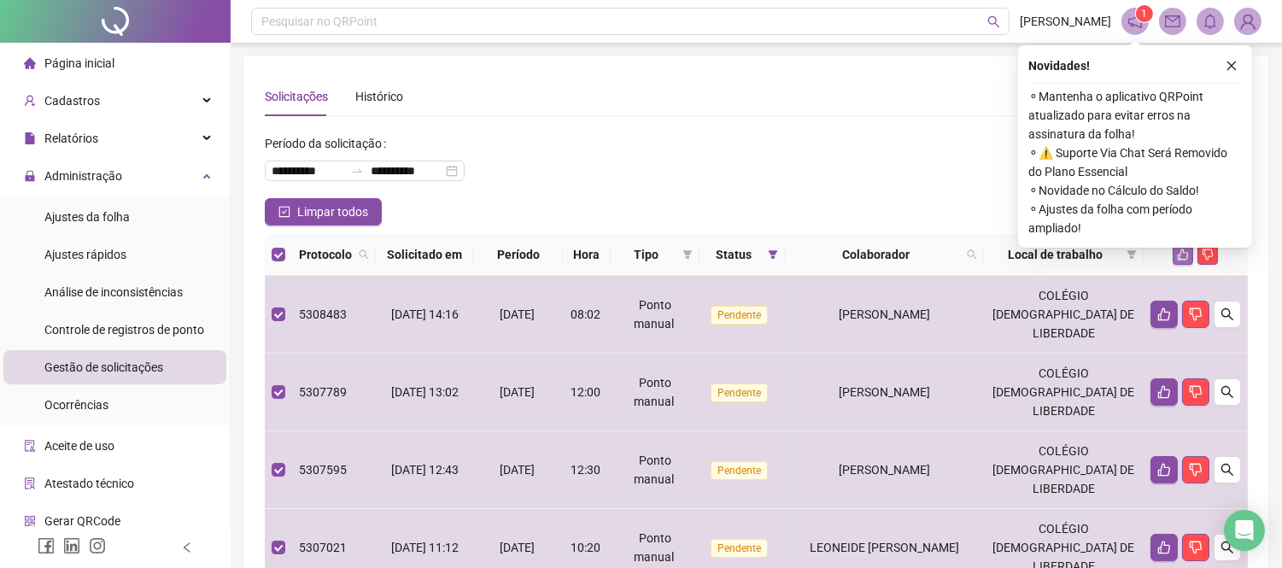
click at [1172, 253] on button "button" at bounding box center [1182, 254] width 20 height 20
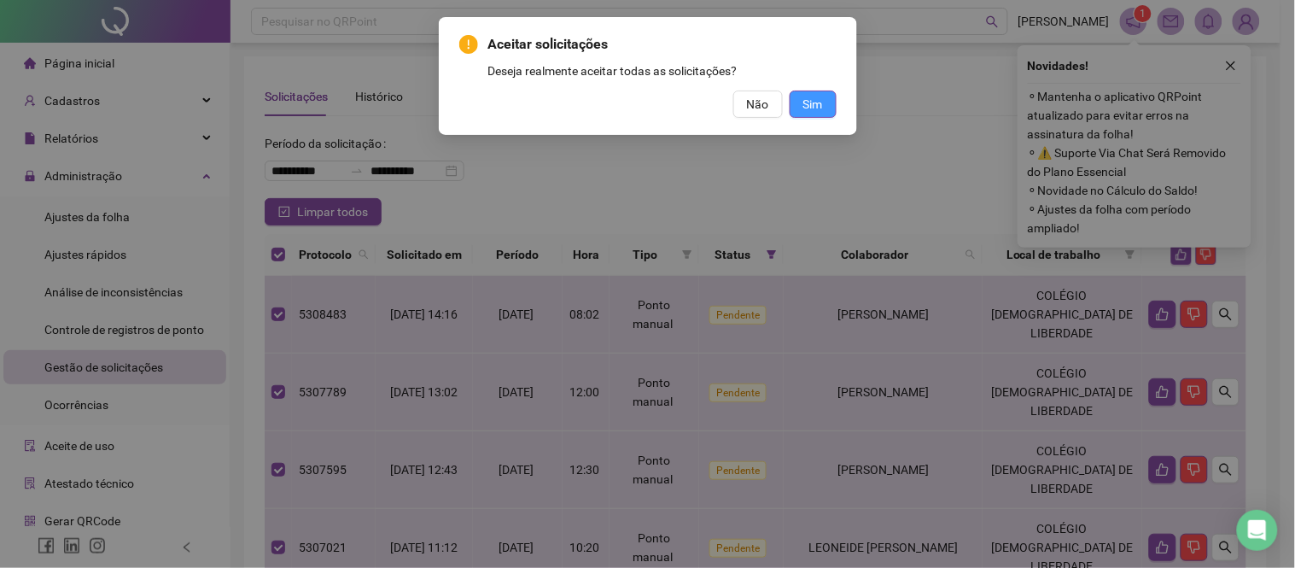
click at [806, 115] on button "Sim" at bounding box center [813, 104] width 47 height 27
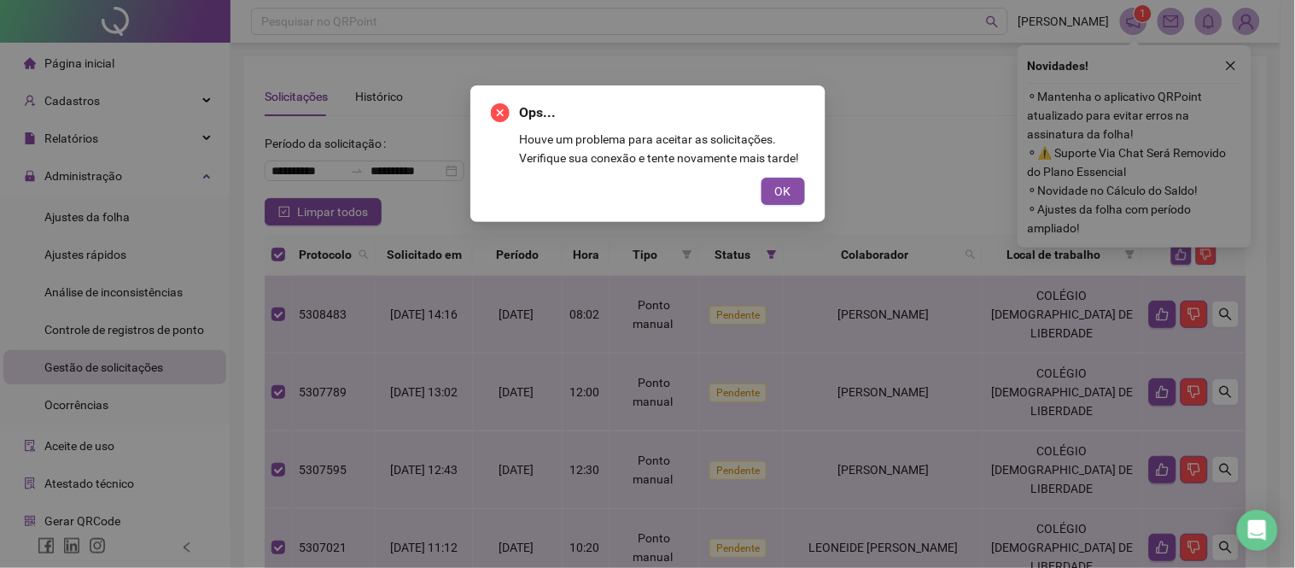
click at [784, 184] on span "OK" at bounding box center [783, 191] width 16 height 19
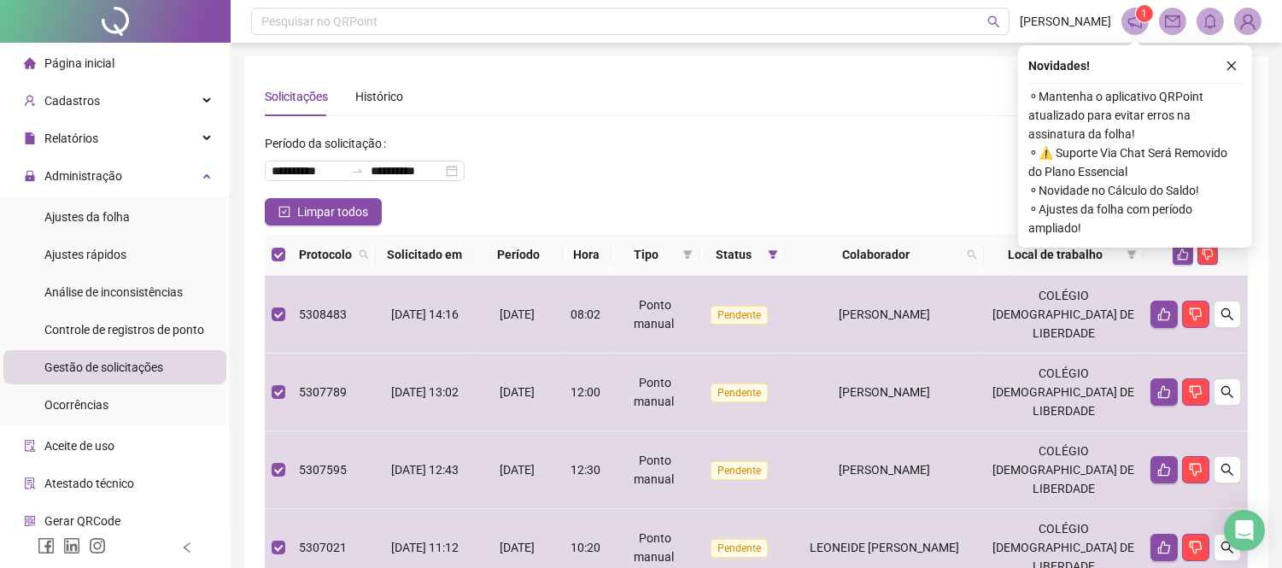
click at [789, 186] on div "**********" at bounding box center [756, 164] width 983 height 68
click at [791, 188] on div "**********" at bounding box center [756, 164] width 983 height 68
click at [794, 190] on div "**********" at bounding box center [756, 164] width 983 height 68
click at [794, 191] on div "**********" at bounding box center [756, 164] width 983 height 68
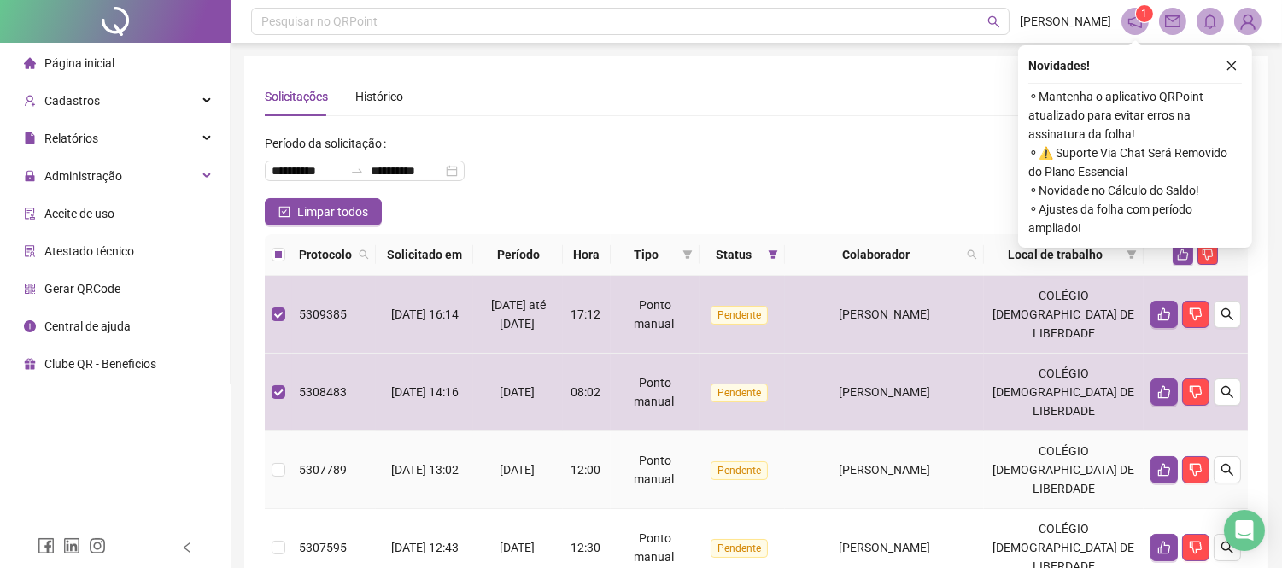
click at [270, 470] on td at bounding box center [278, 470] width 27 height 78
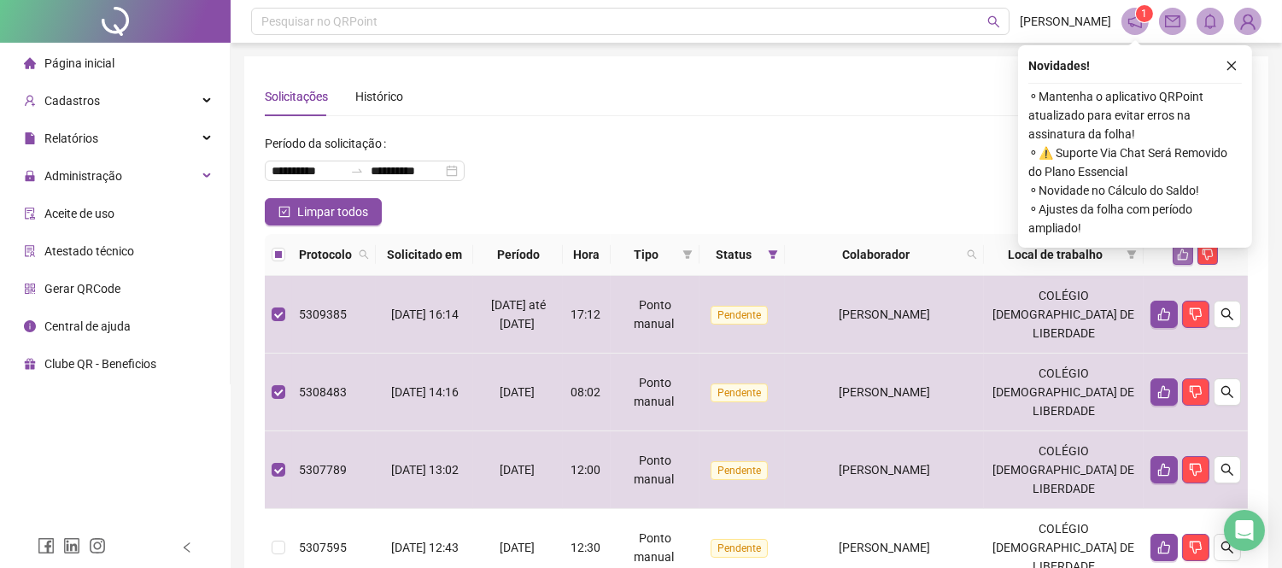
click at [1181, 260] on button "button" at bounding box center [1182, 254] width 20 height 20
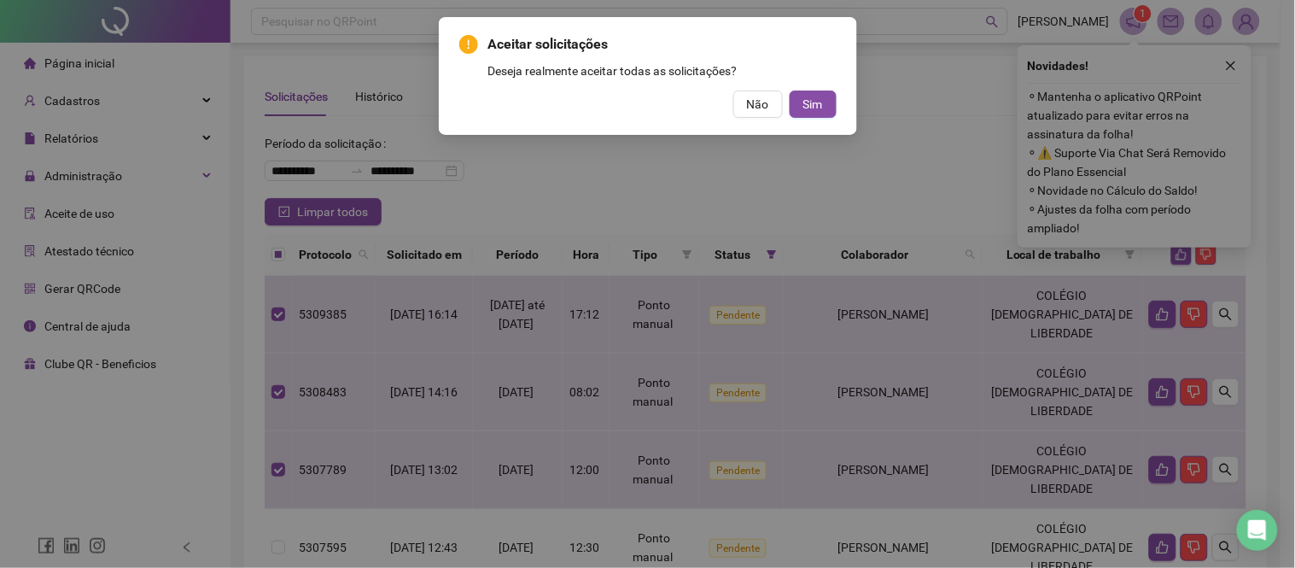
click at [832, 100] on button "Sim" at bounding box center [813, 104] width 47 height 27
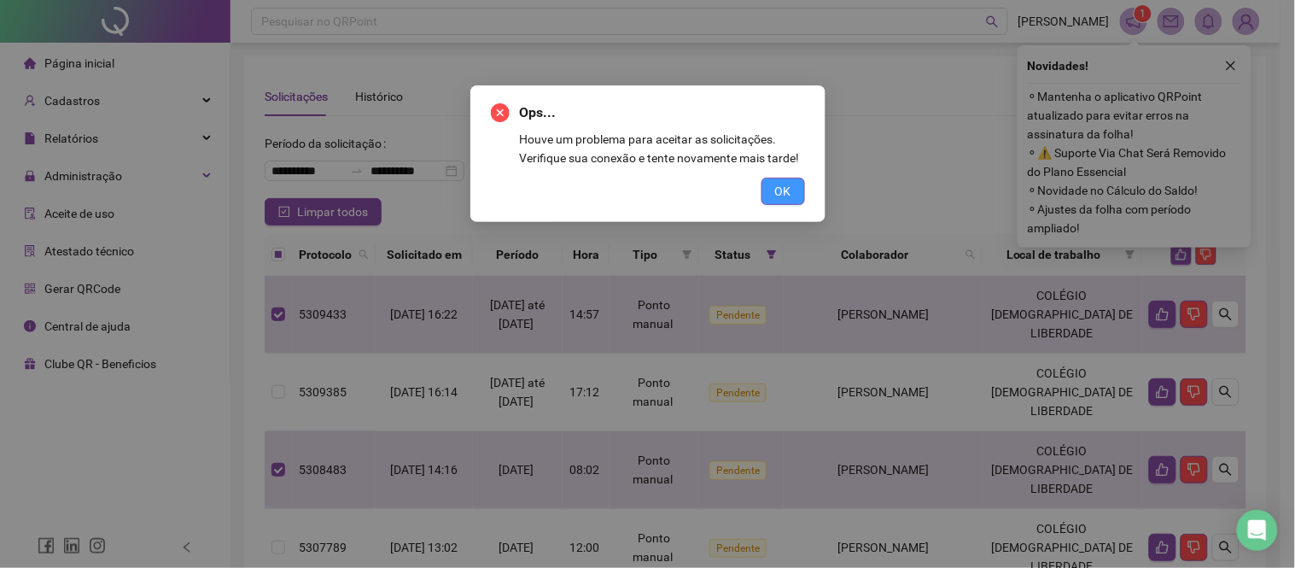
click at [781, 193] on span "OK" at bounding box center [783, 191] width 16 height 19
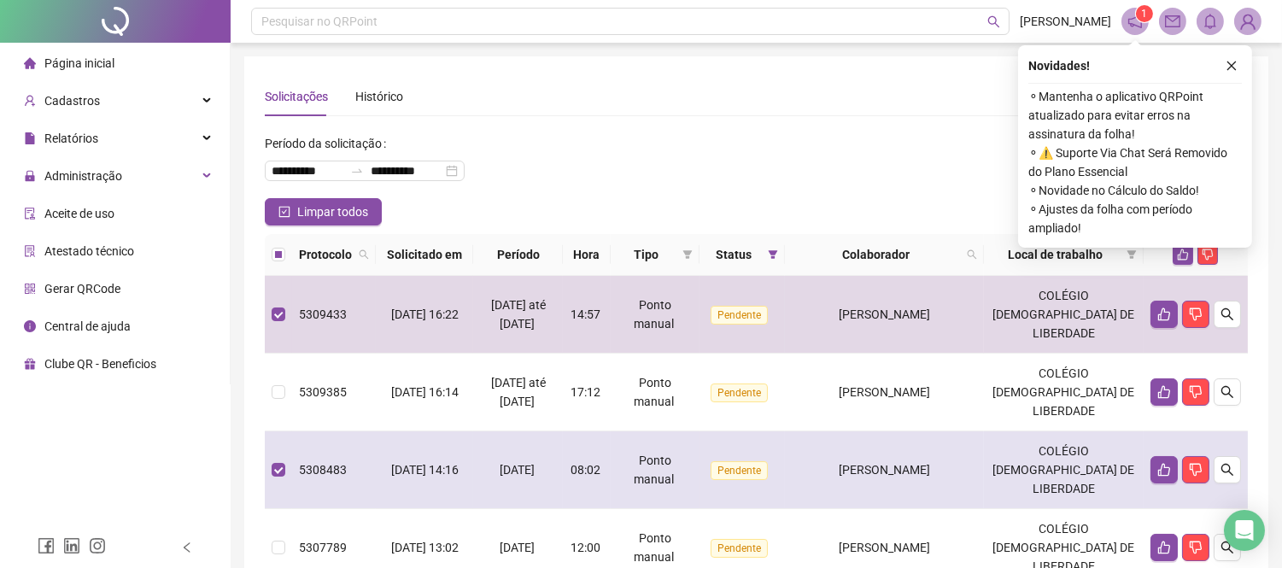
click at [270, 470] on td at bounding box center [278, 470] width 27 height 78
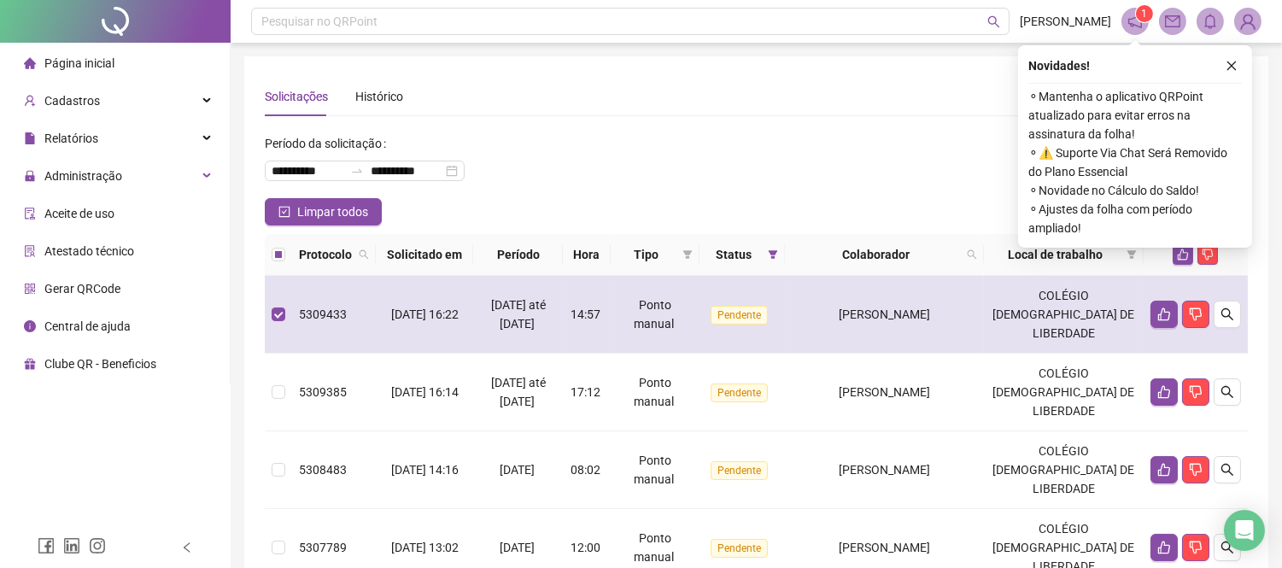
click at [295, 319] on td "5309433" at bounding box center [334, 315] width 84 height 78
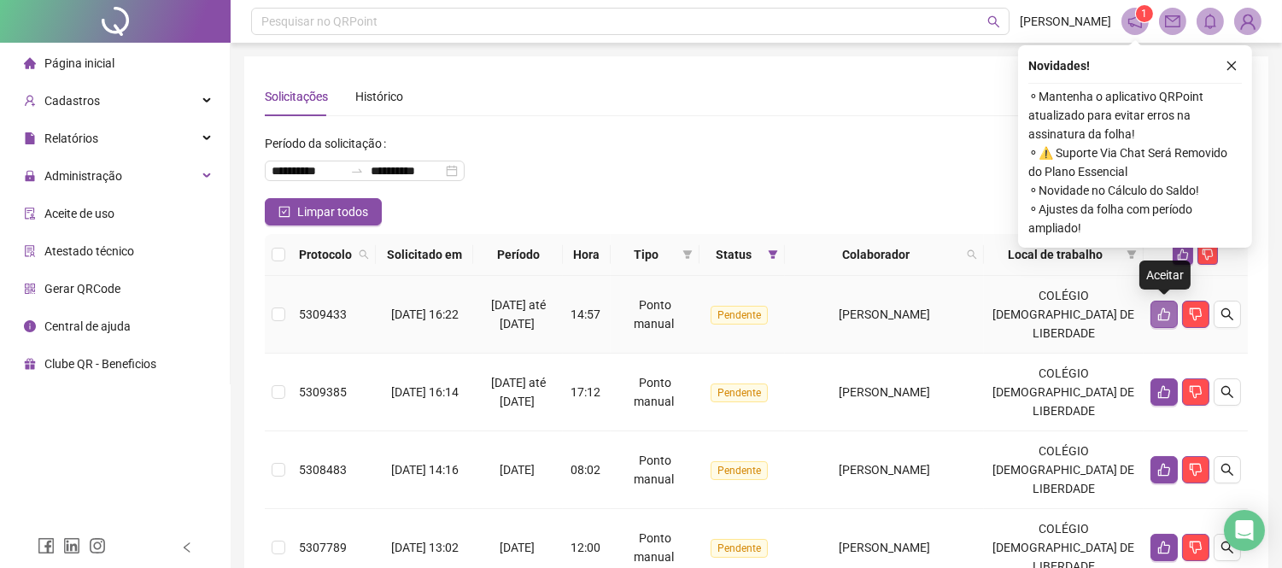
click at [1162, 324] on button "button" at bounding box center [1163, 314] width 27 height 27
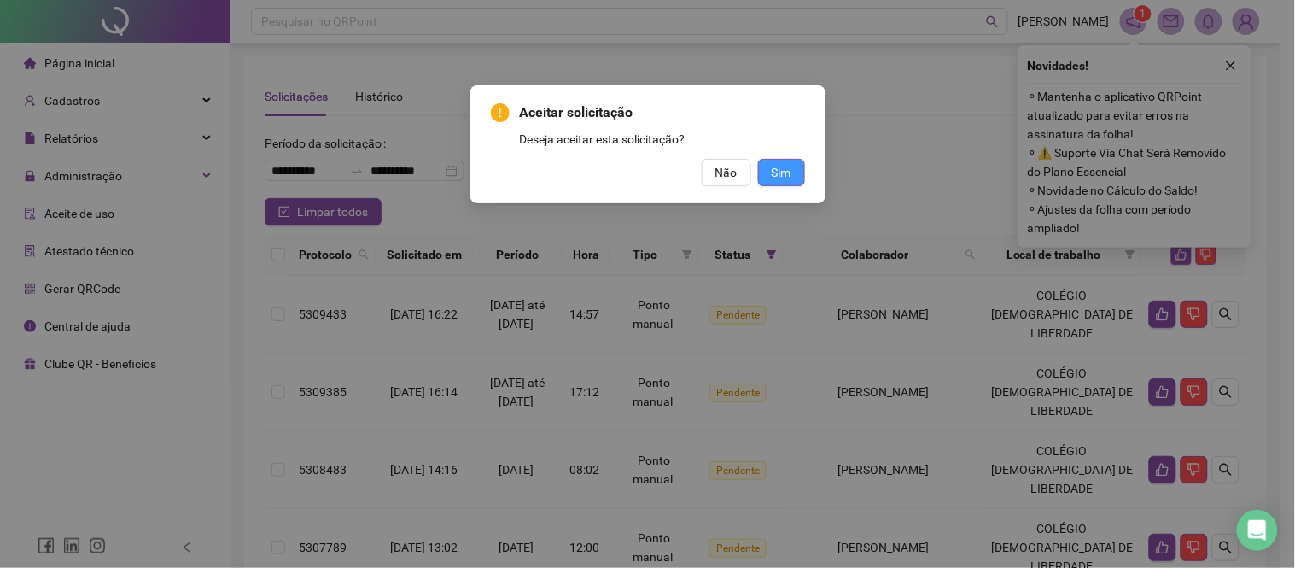
click at [768, 168] on button "Sim" at bounding box center [781, 172] width 47 height 27
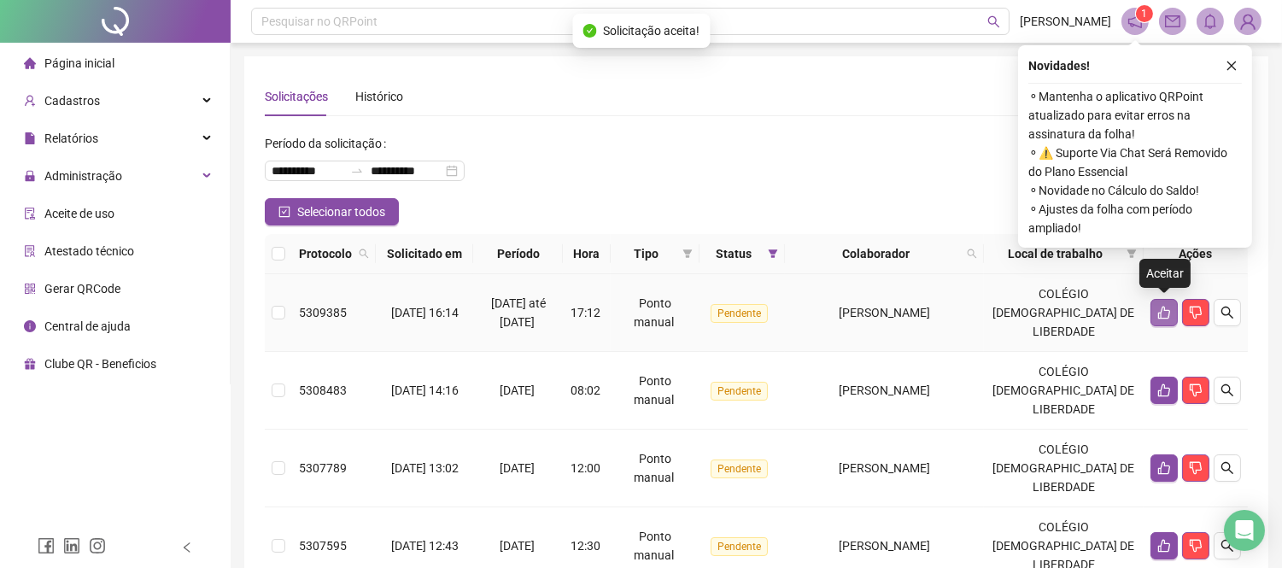
click at [1162, 320] on button "button" at bounding box center [1163, 312] width 27 height 27
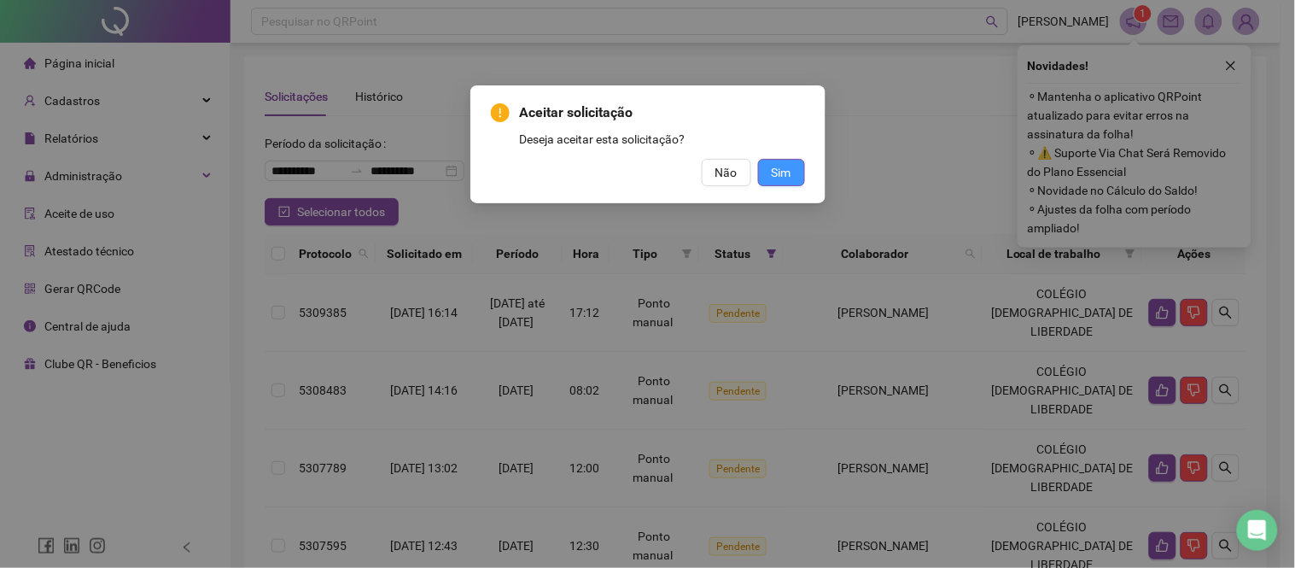
click at [792, 176] on button "Sim" at bounding box center [781, 172] width 47 height 27
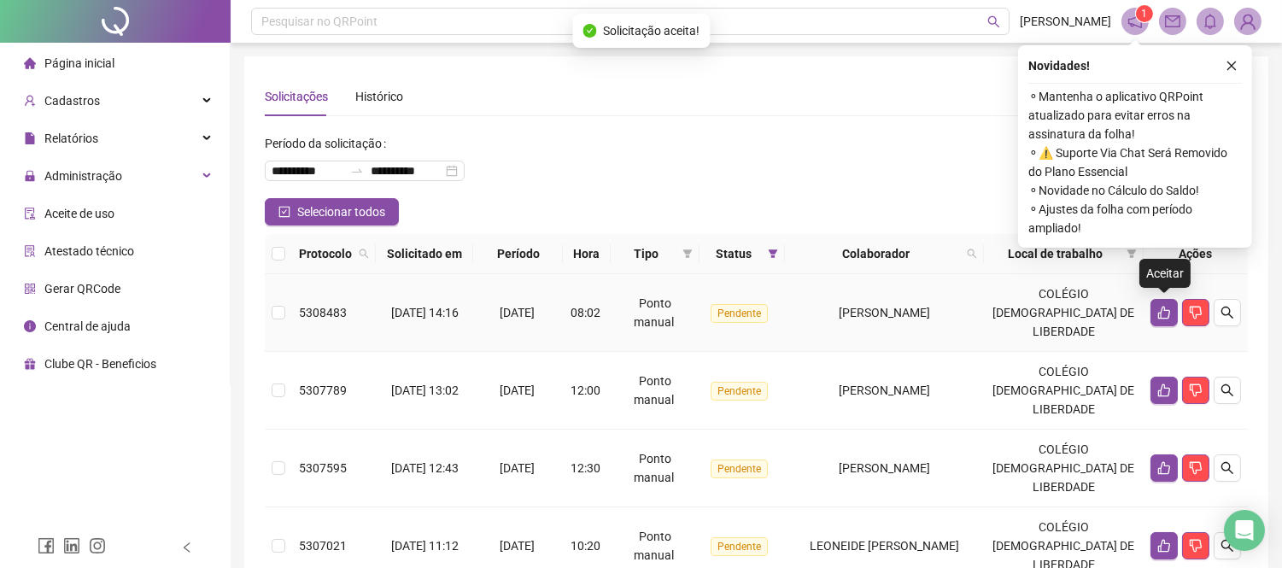
click at [1165, 318] on icon "like" at bounding box center [1164, 313] width 14 height 14
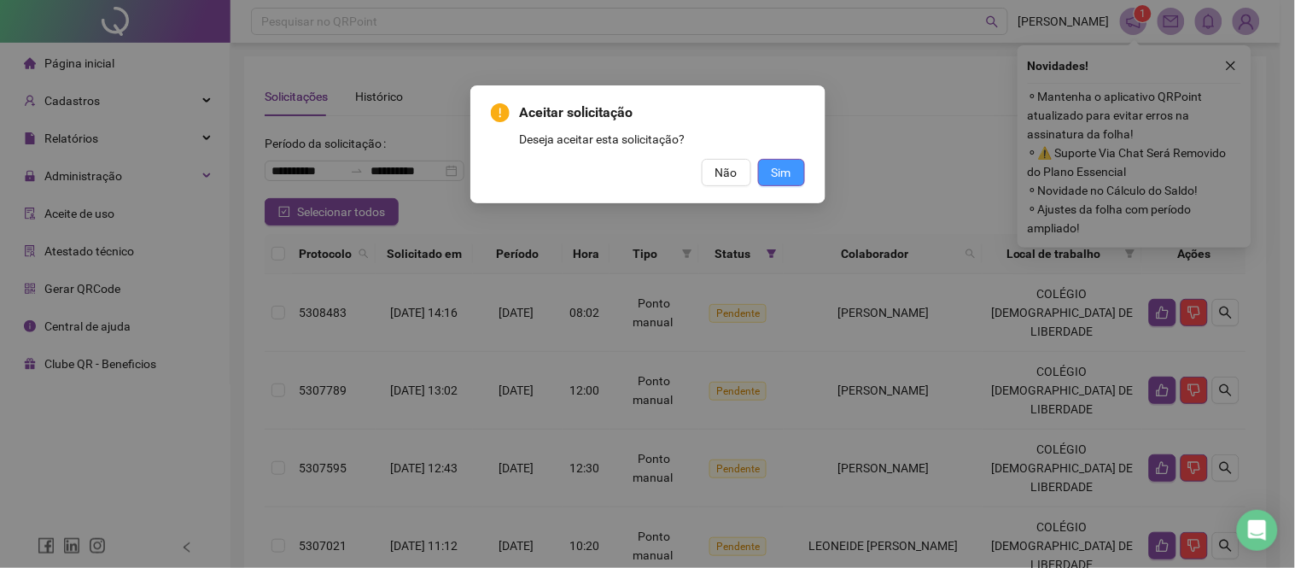
click at [790, 168] on span "Sim" at bounding box center [782, 172] width 20 height 19
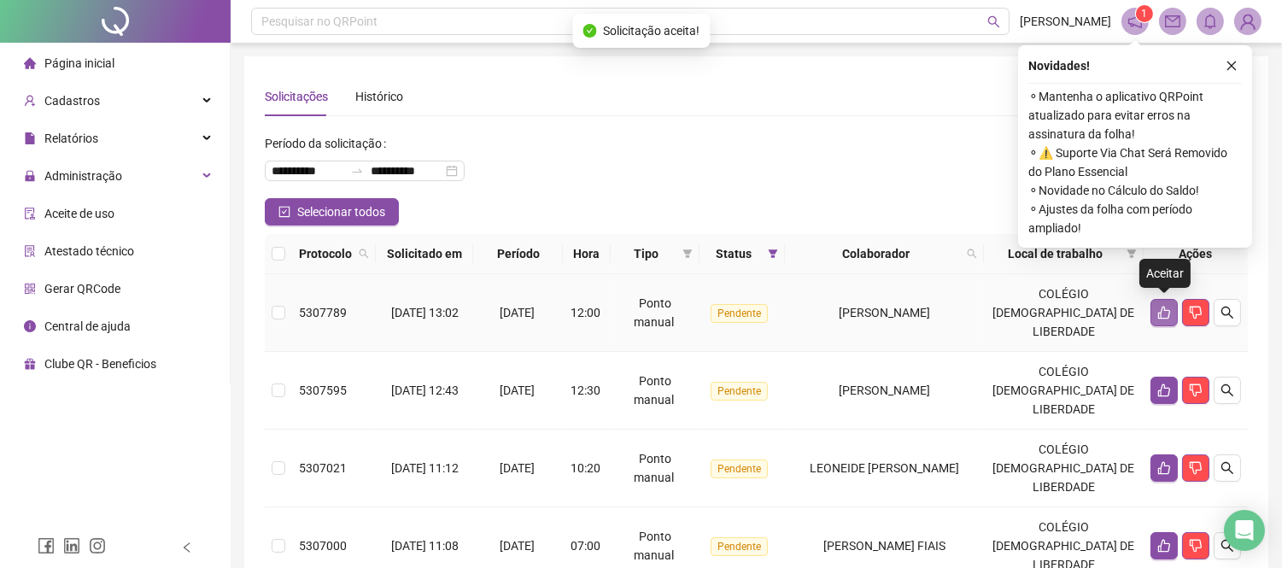
click at [1158, 311] on icon "like" at bounding box center [1164, 313] width 14 height 14
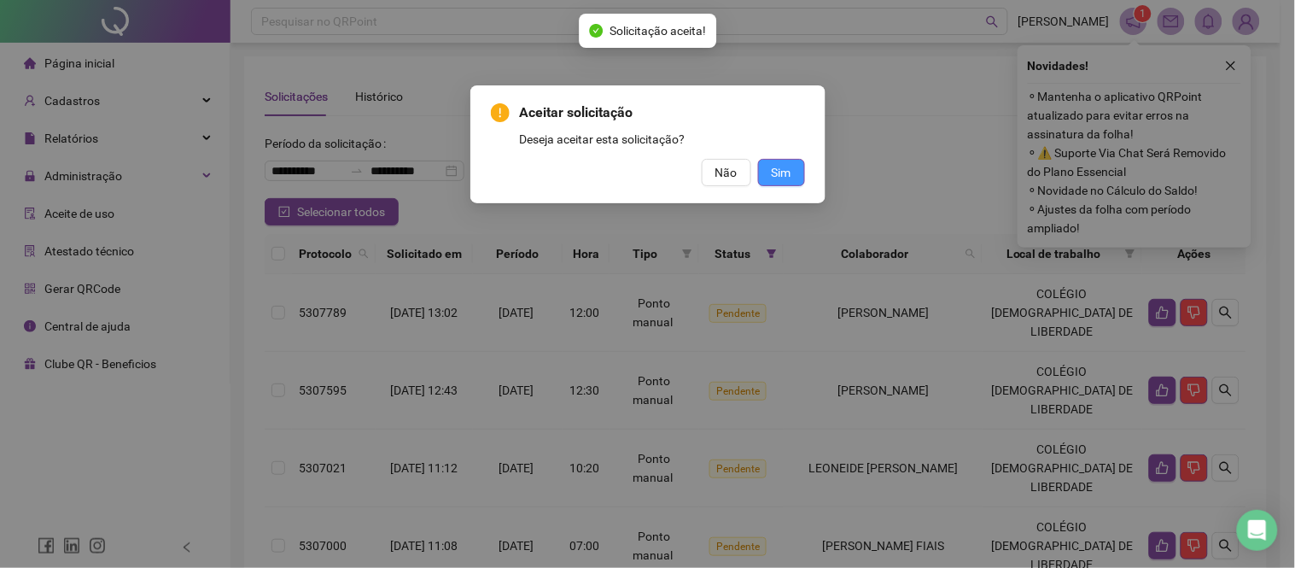
click at [794, 174] on button "Sim" at bounding box center [781, 172] width 47 height 27
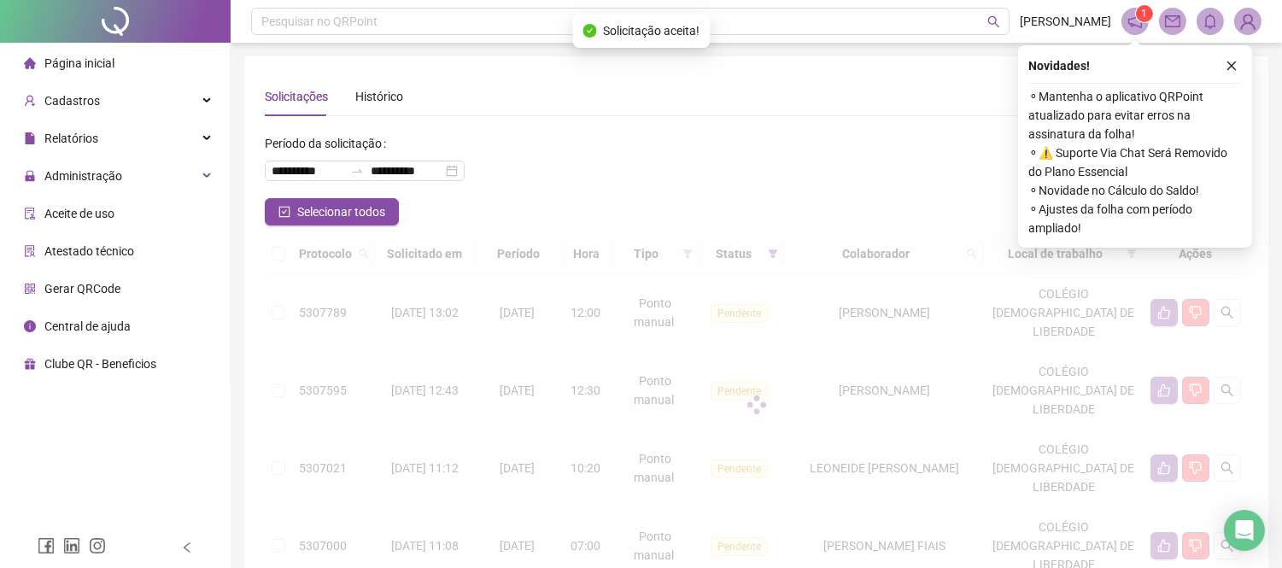
click at [1161, 313] on div at bounding box center [756, 405] width 983 height 342
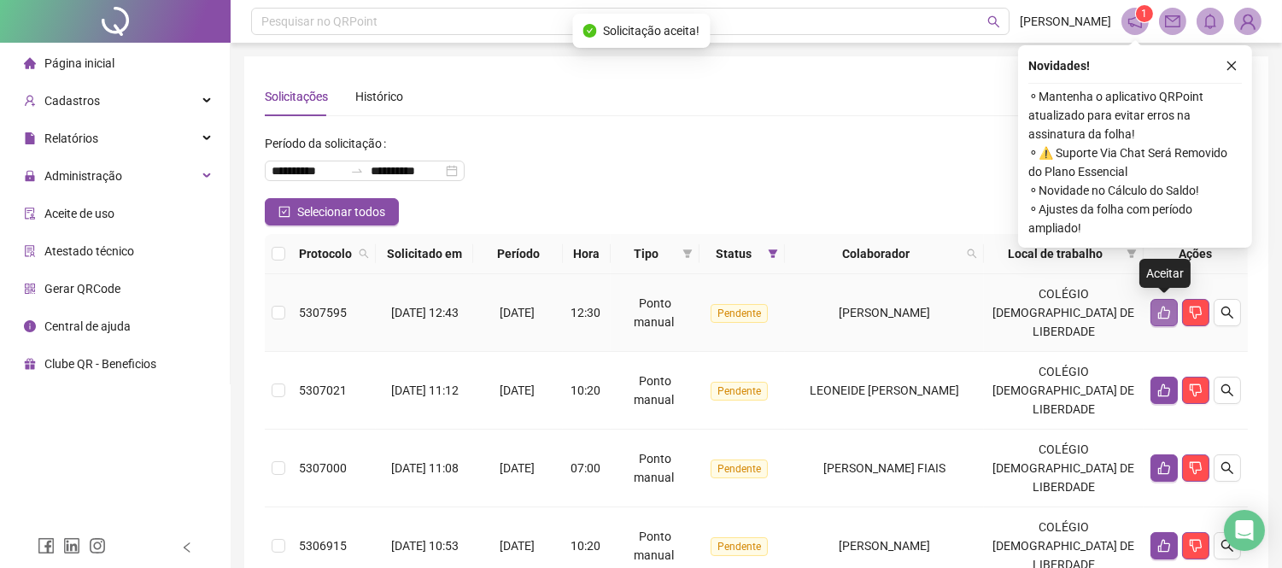
click at [1159, 311] on icon "like" at bounding box center [1164, 313] width 14 height 14
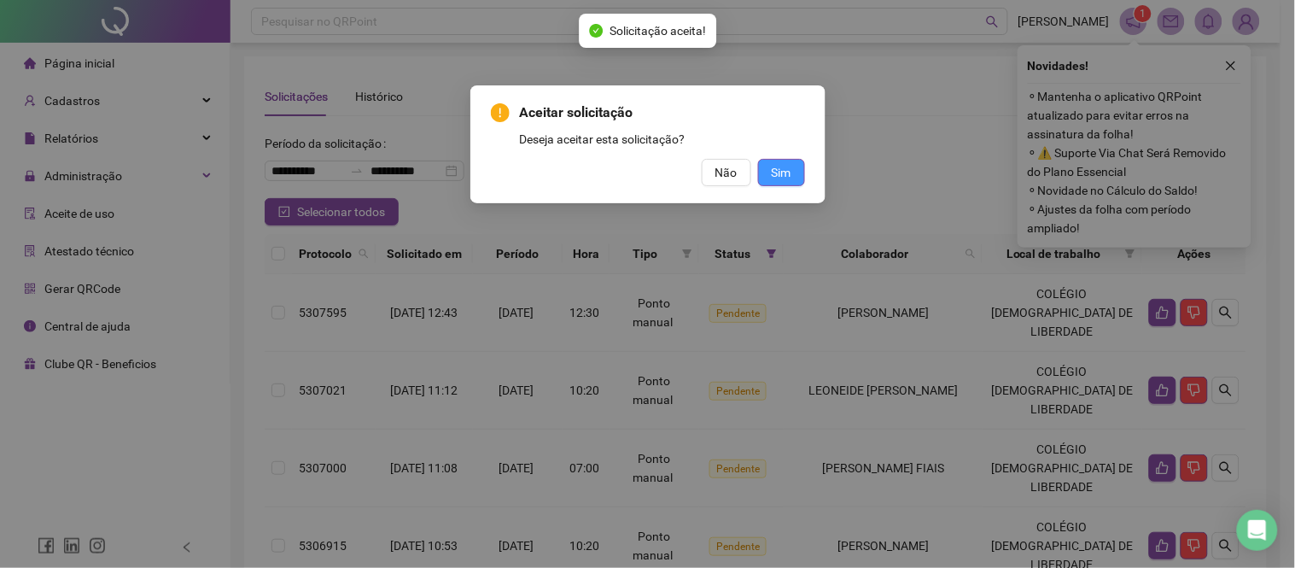
click at [799, 180] on button "Sim" at bounding box center [781, 172] width 47 height 27
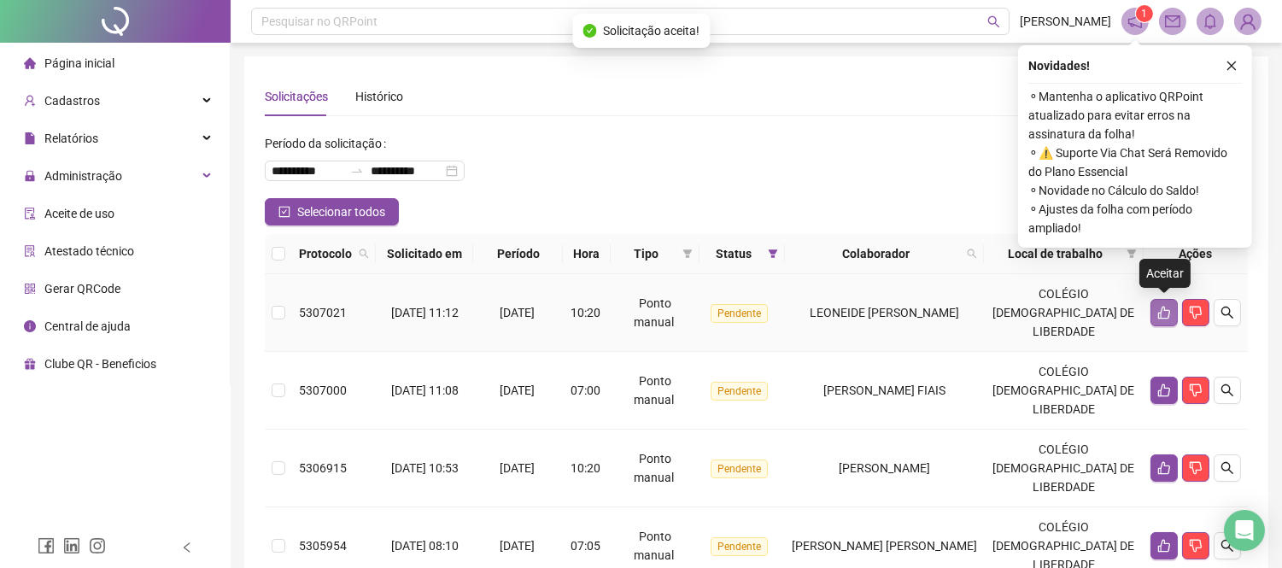
click at [1164, 314] on icon "like" at bounding box center [1164, 313] width 14 height 14
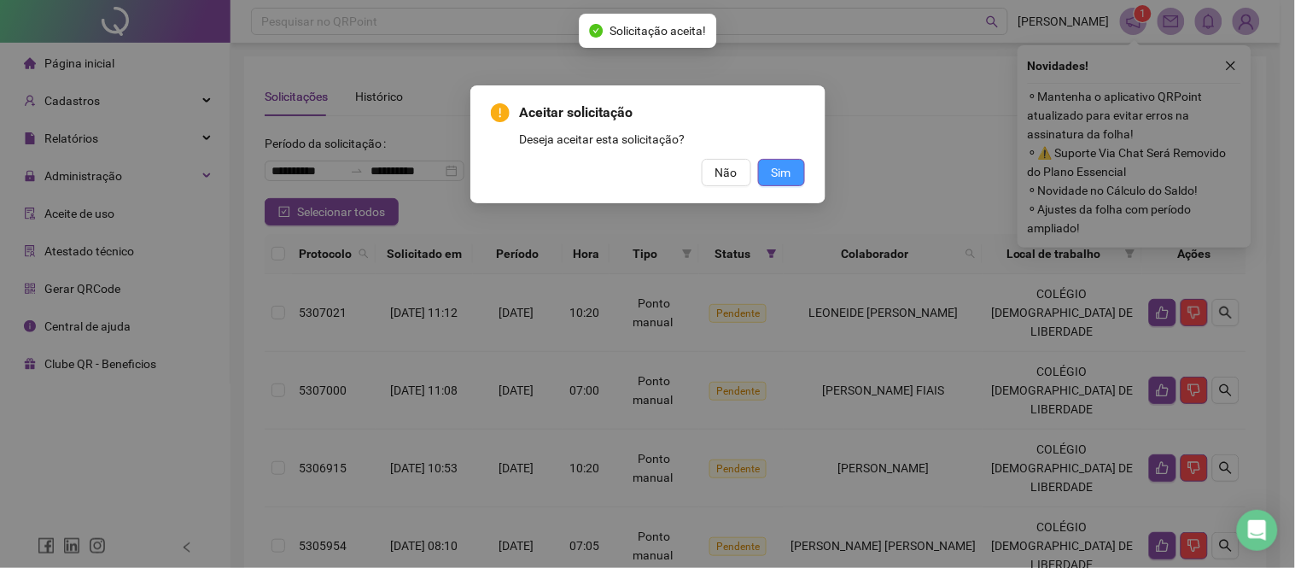
click at [795, 174] on button "Sim" at bounding box center [781, 172] width 47 height 27
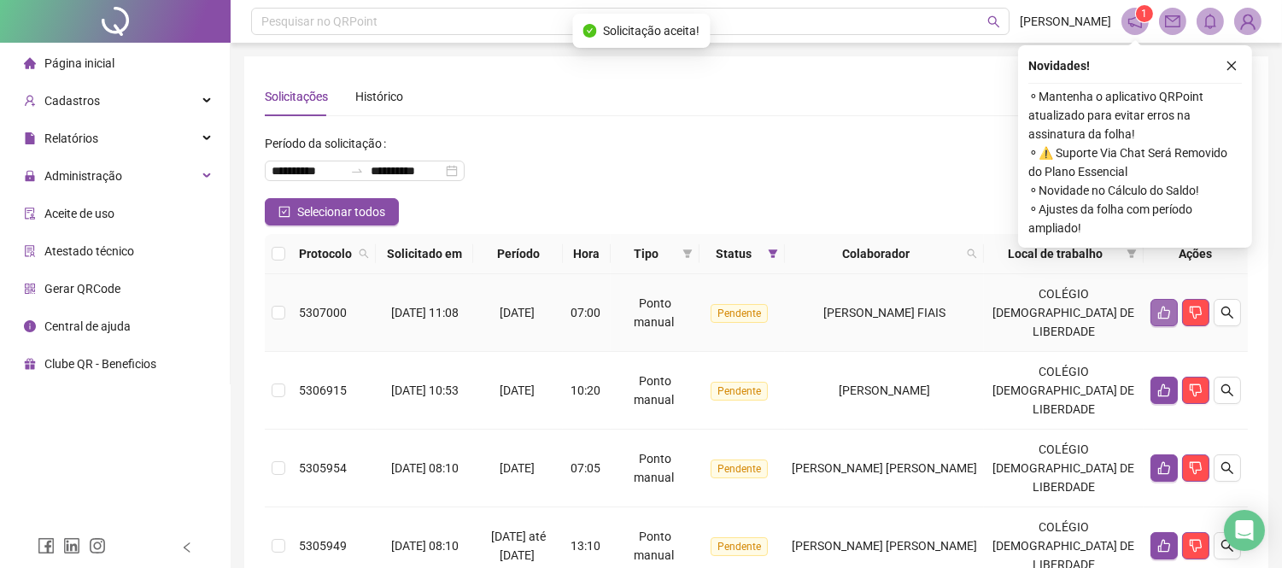
click at [1164, 318] on icon "like" at bounding box center [1164, 313] width 14 height 14
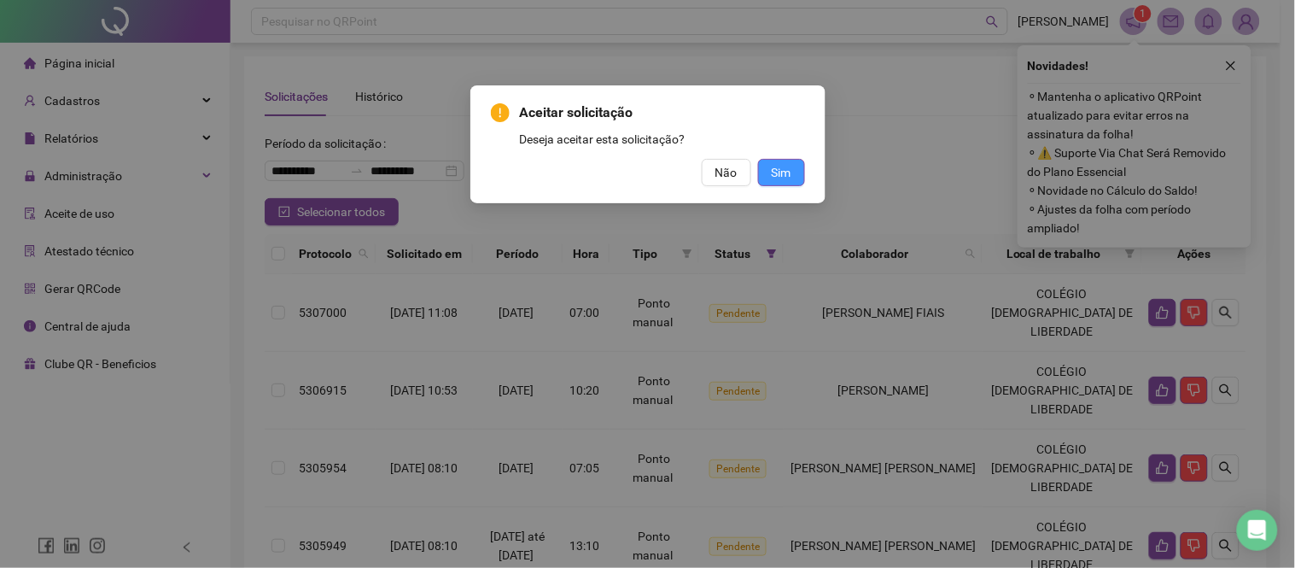
click at [791, 172] on button "Sim" at bounding box center [781, 172] width 47 height 27
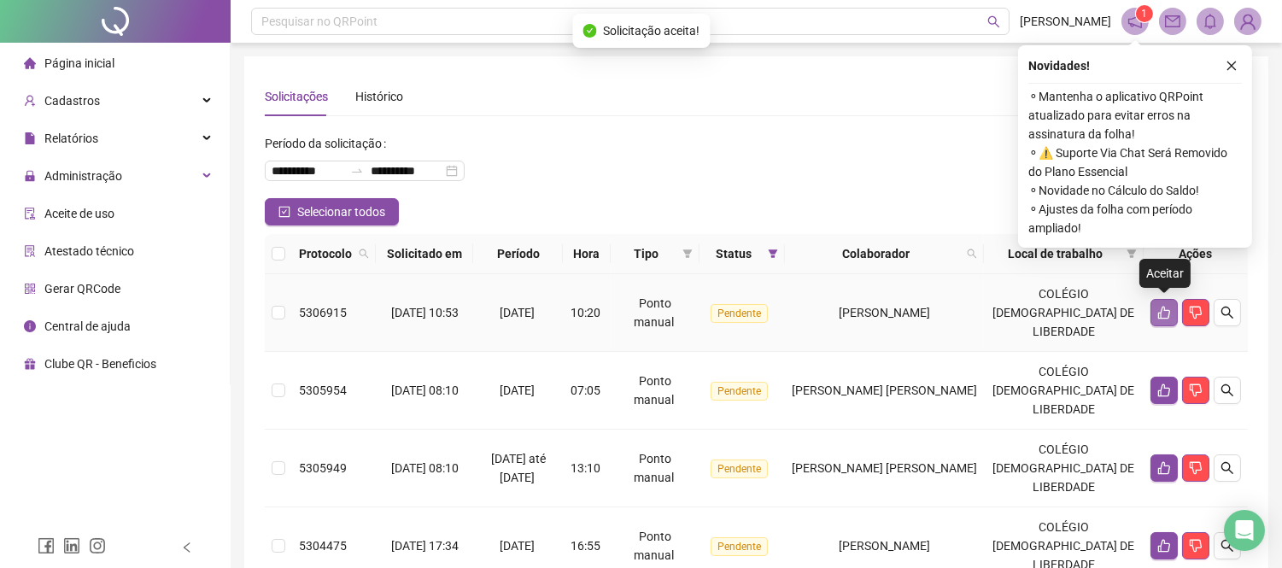
click at [1171, 321] on button "button" at bounding box center [1163, 312] width 27 height 27
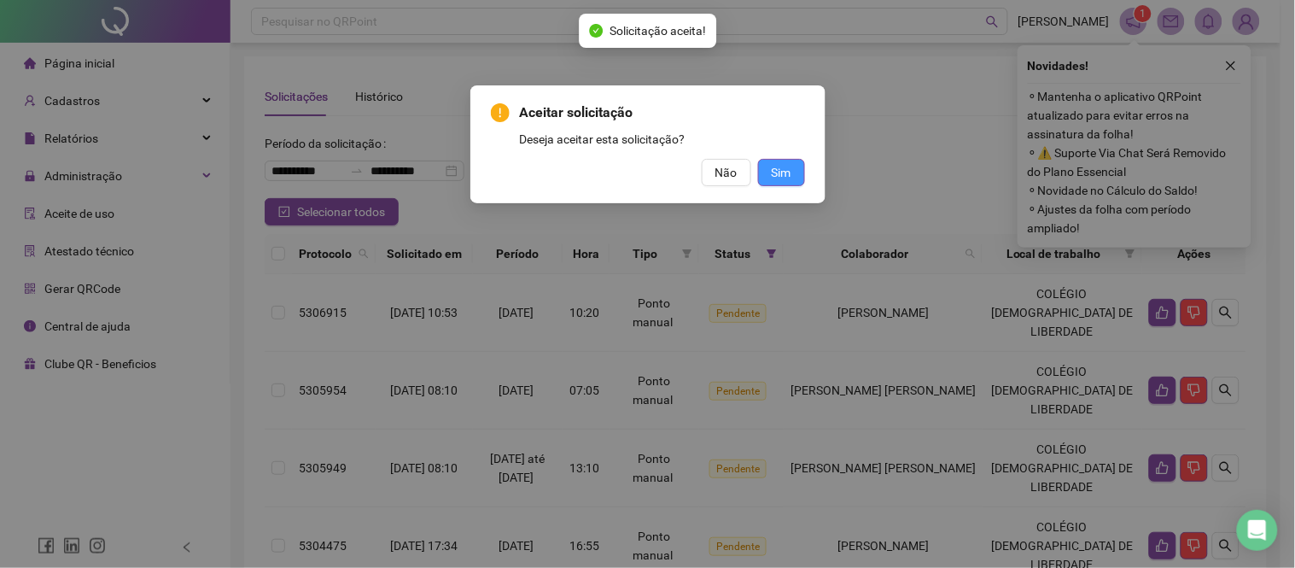
click at [763, 166] on button "Sim" at bounding box center [781, 172] width 47 height 27
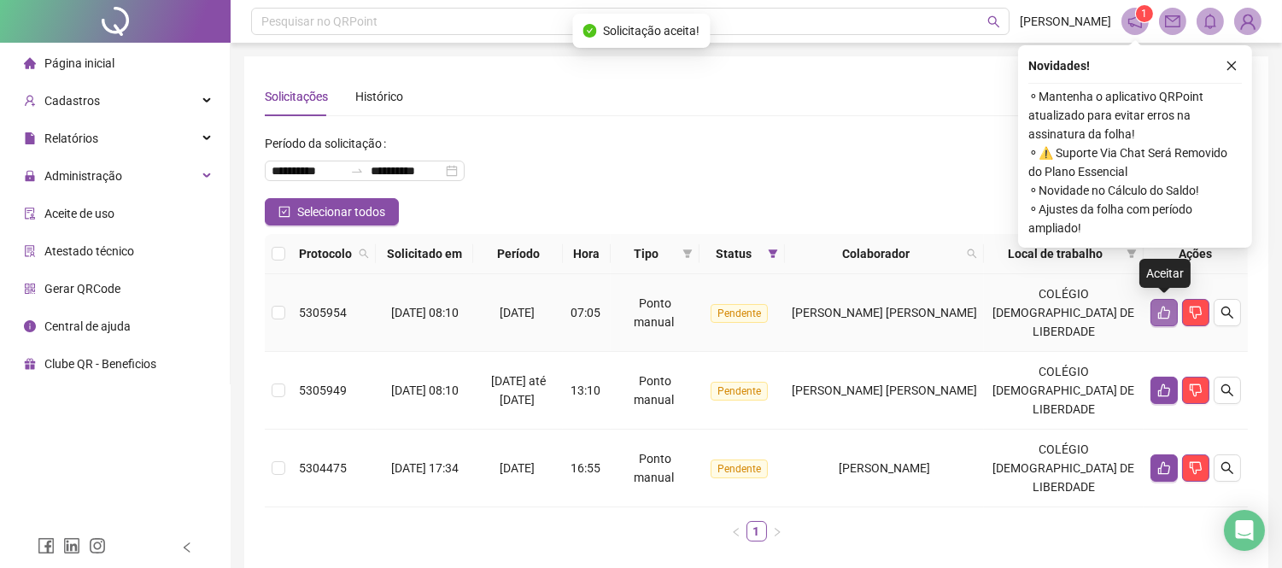
click at [1158, 313] on icon "like" at bounding box center [1164, 313] width 12 height 13
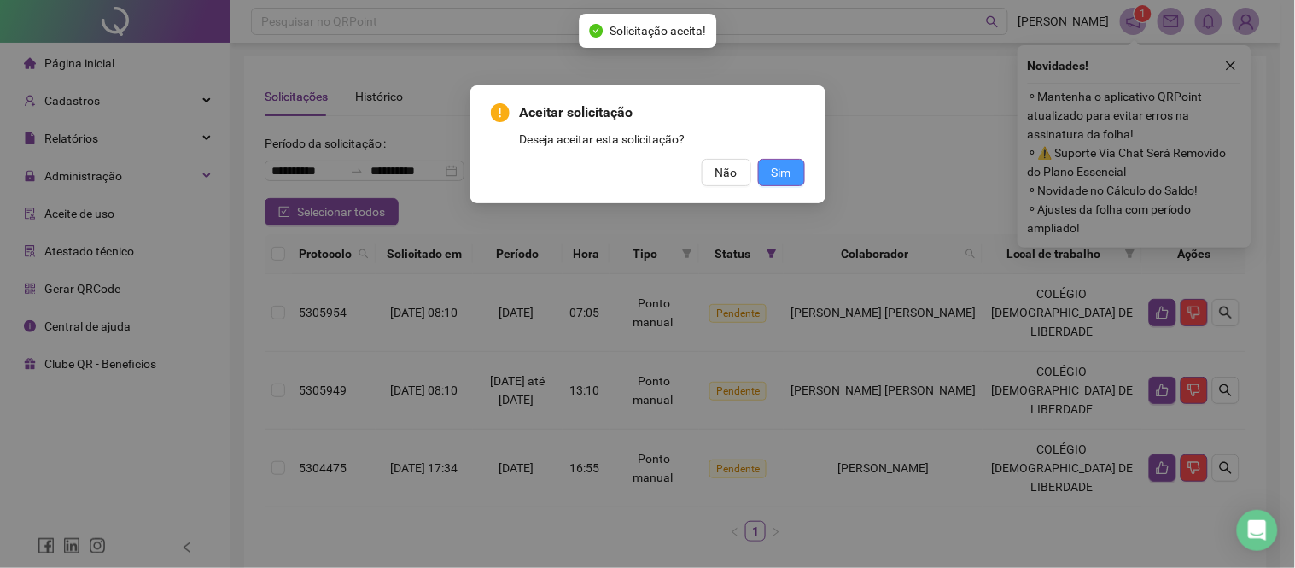
click at [777, 166] on span "Sim" at bounding box center [782, 172] width 20 height 19
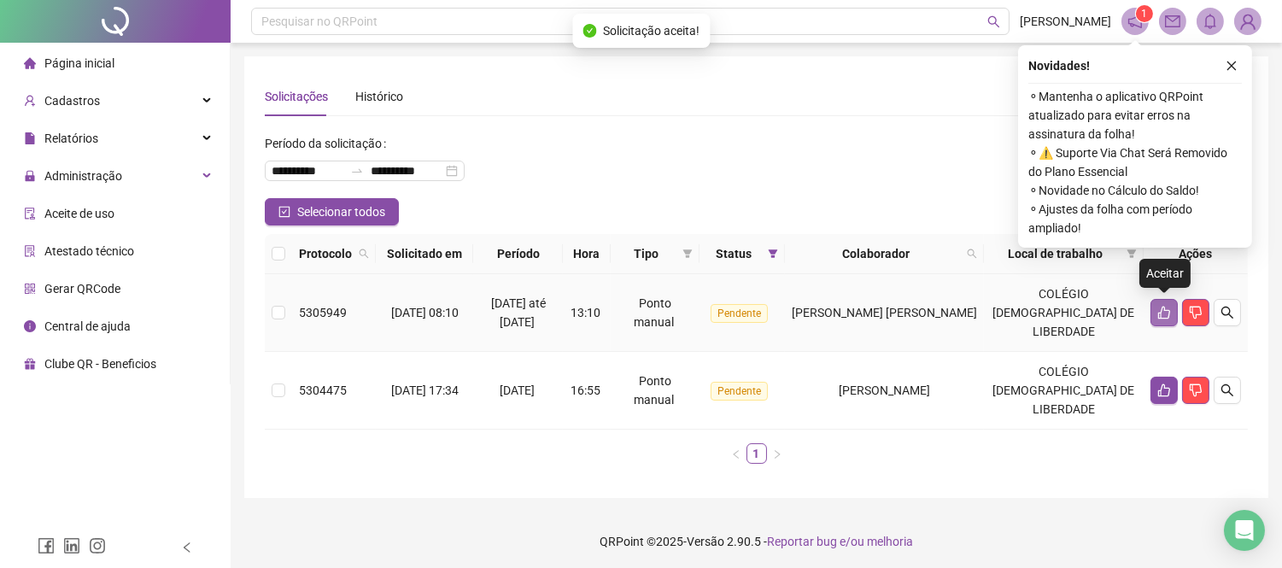
click at [1153, 314] on button "button" at bounding box center [1163, 312] width 27 height 27
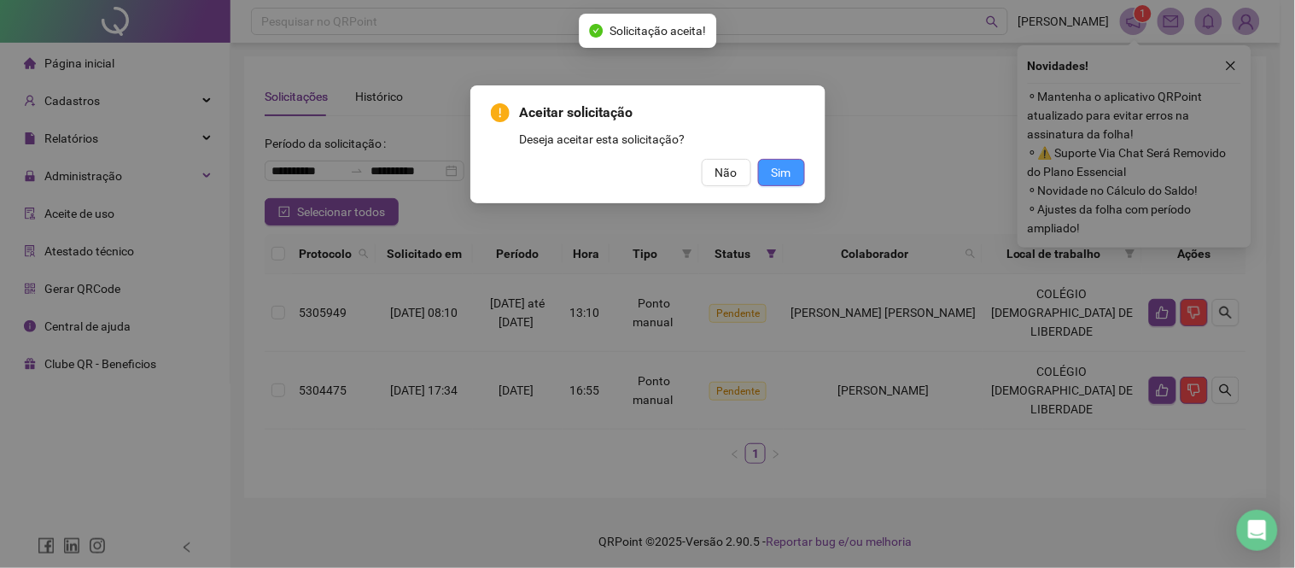
click at [786, 182] on button "Sim" at bounding box center [781, 172] width 47 height 27
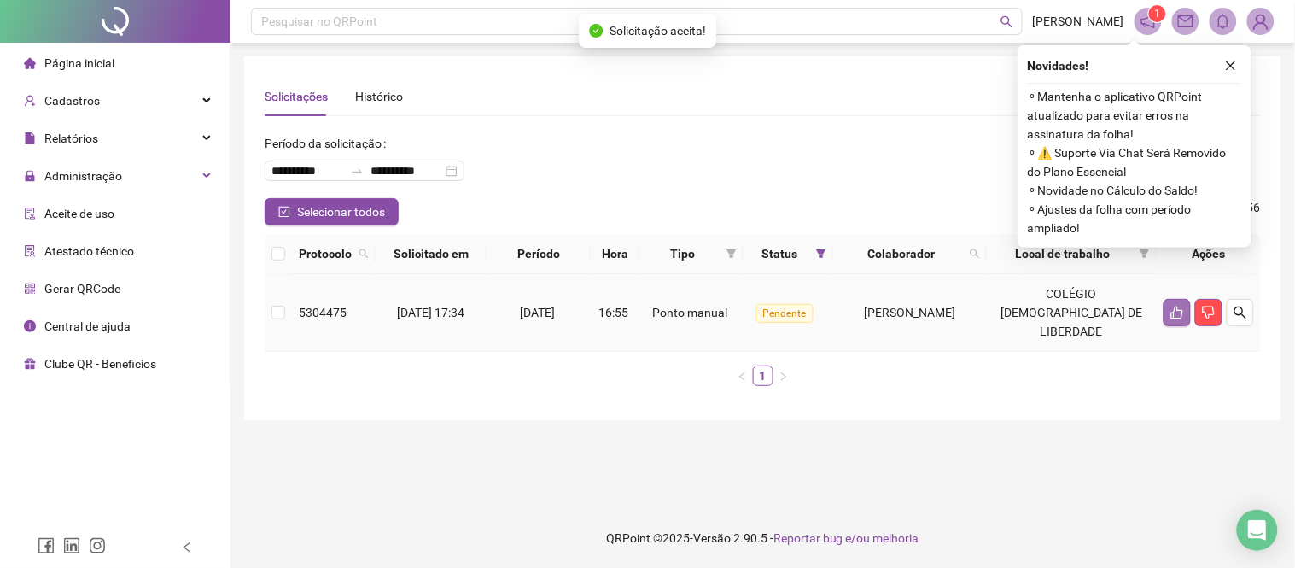
click at [1168, 313] on button "button" at bounding box center [1177, 312] width 27 height 27
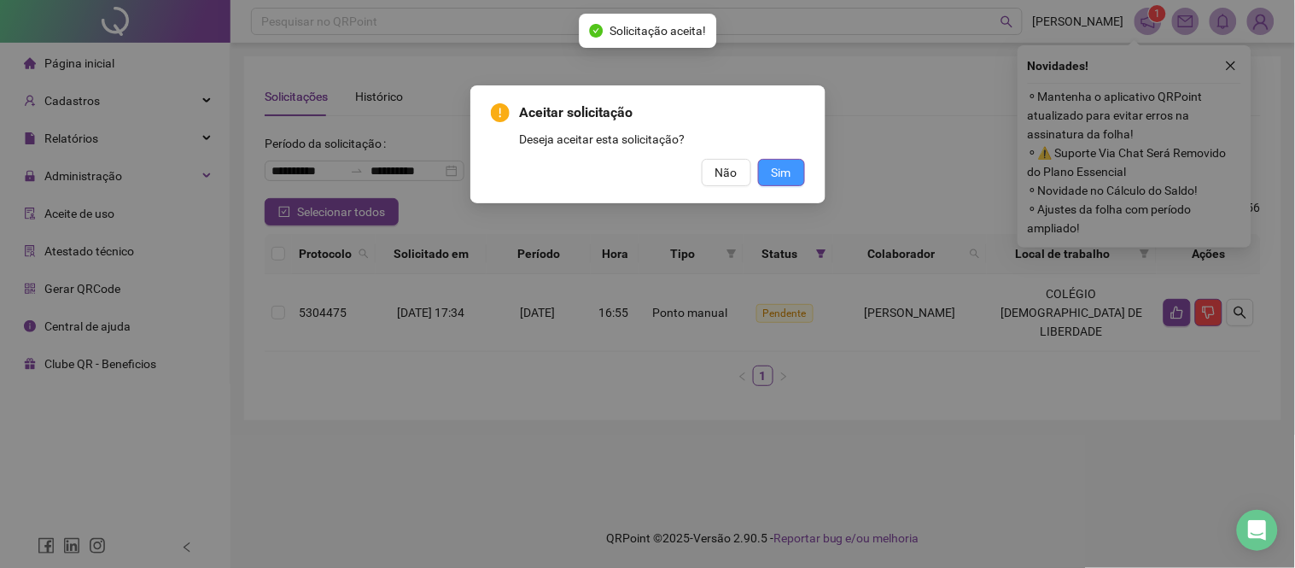
click at [797, 182] on button "Sim" at bounding box center [781, 172] width 47 height 27
